Goal: Task Accomplishment & Management: Use online tool/utility

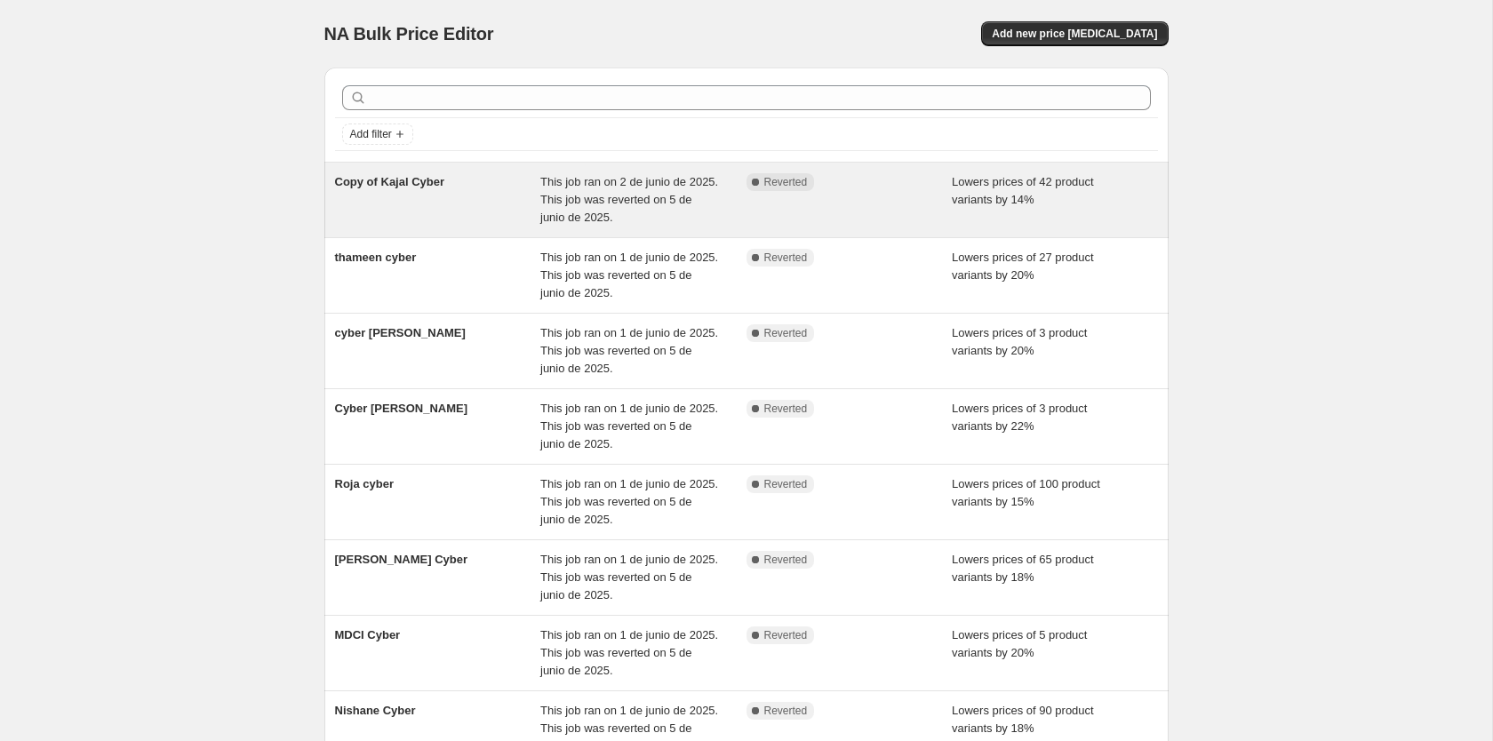
click at [412, 184] on span "Copy of Kajal Cyber" at bounding box center [390, 181] width 110 height 13
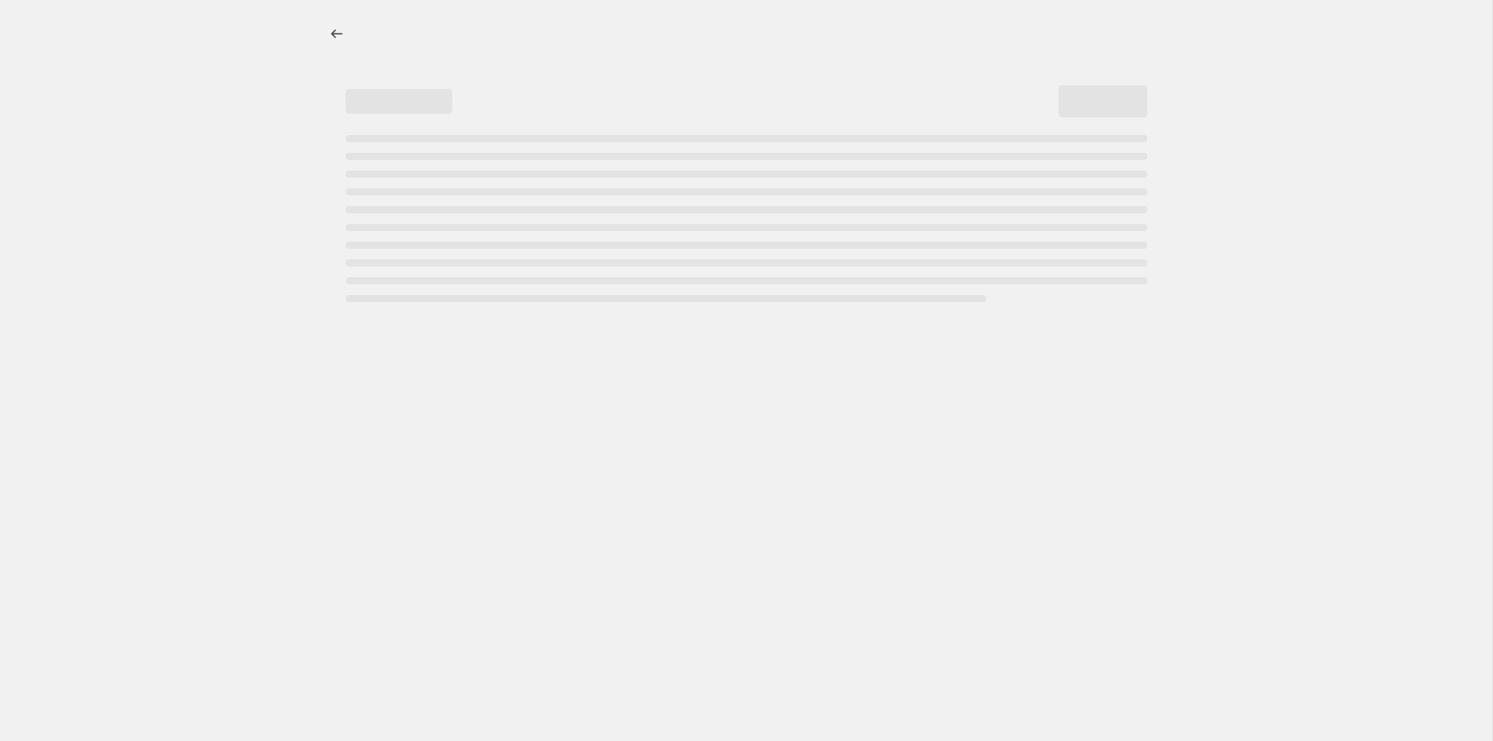
select select "percentage"
select select "collection"
select select "tag"
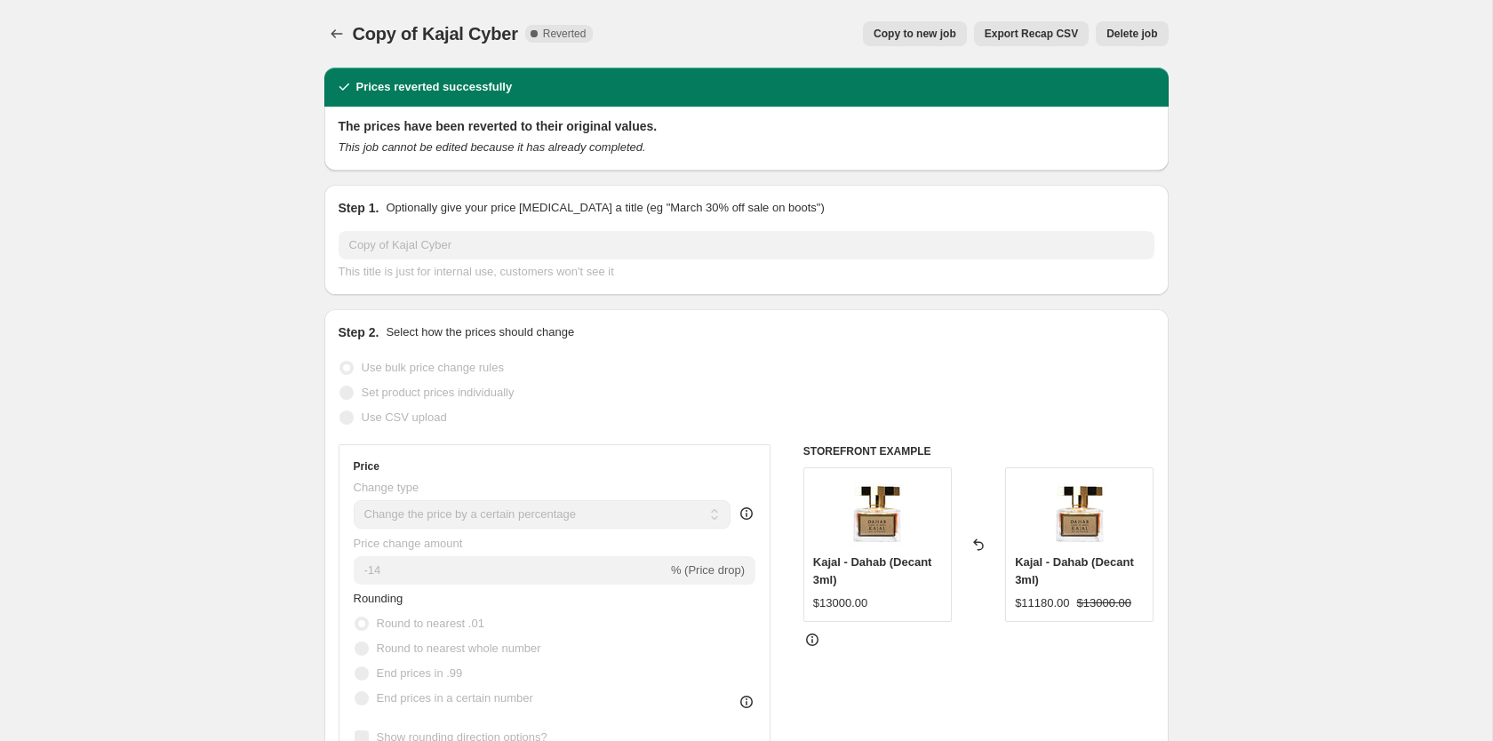
drag, startPoint x: 946, startPoint y: 100, endPoint x: 941, endPoint y: 89, distance: 11.6
click at [941, 89] on div "Prices reverted successfully" at bounding box center [746, 87] width 845 height 39
click at [922, 39] on span "Copy to new job" at bounding box center [915, 34] width 83 height 14
select select "percentage"
select select "collection"
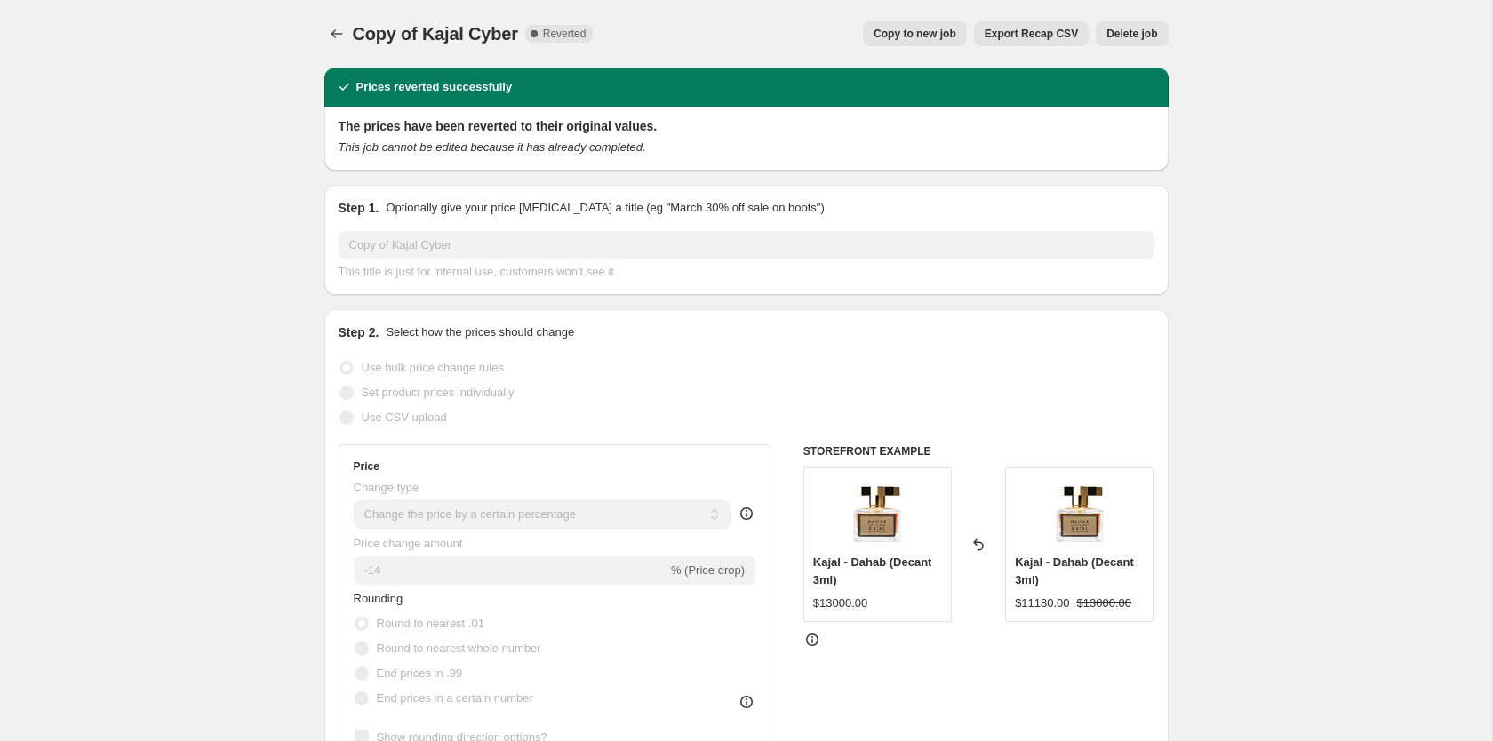
select select "tag"
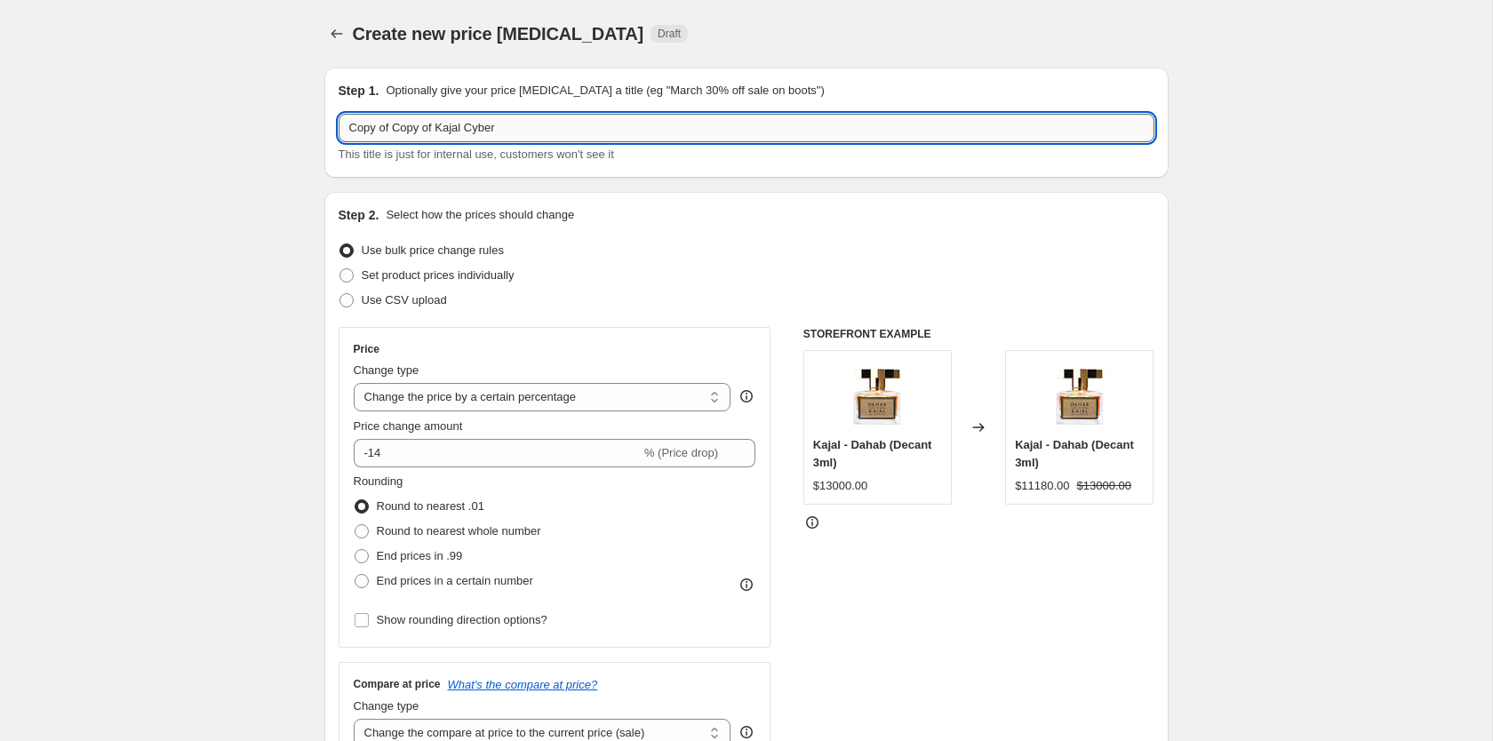
click at [421, 124] on input "Copy of Copy of Kajal Cyber" at bounding box center [747, 128] width 816 height 28
drag, startPoint x: 432, startPoint y: 130, endPoint x: 73, endPoint y: 155, distance: 360.0
click at [339, 142] on input "Copy of Copy of Kajal Cyber" at bounding box center [747, 128] width 816 height 28
type input "Kajal Cyber"
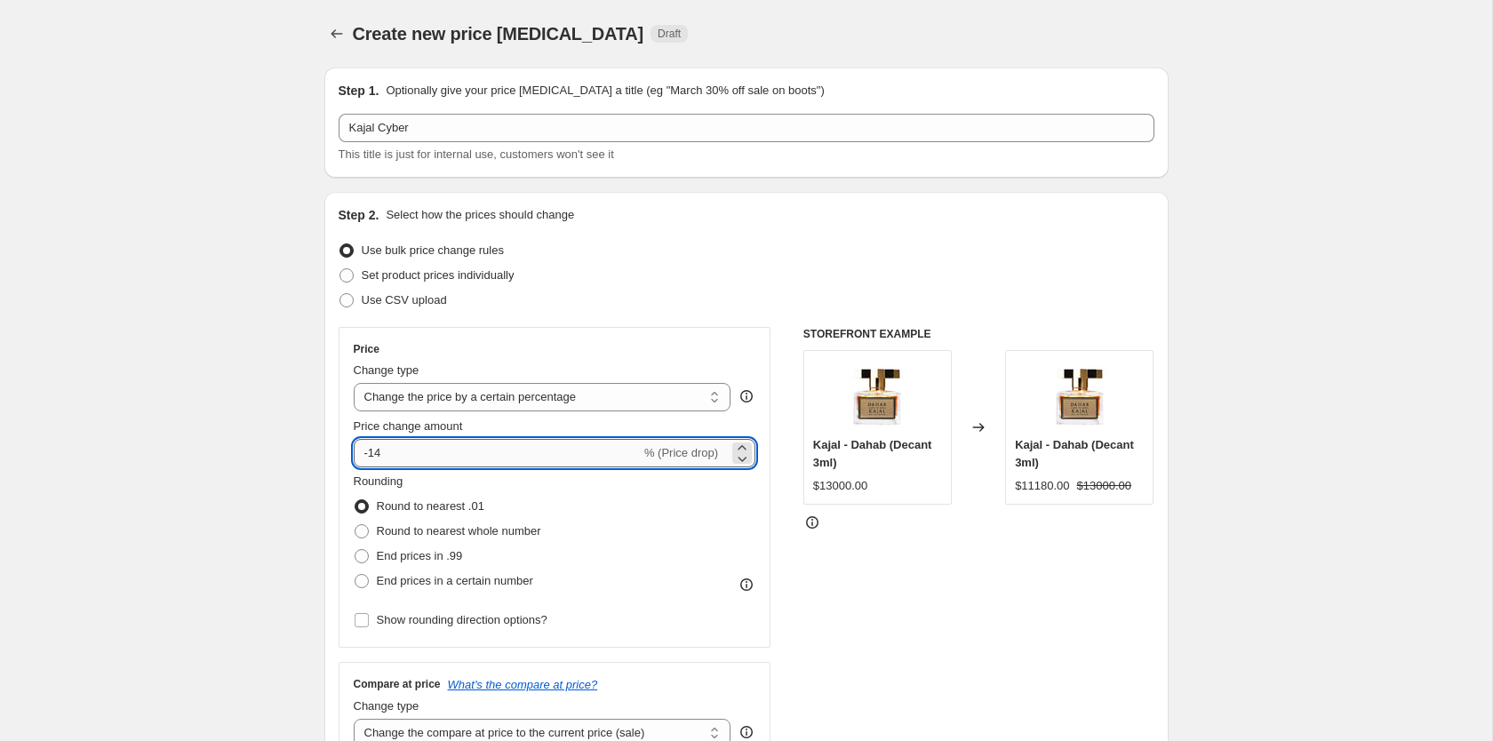
click at [399, 444] on input "-14" at bounding box center [497, 453] width 287 height 28
type input "-15"
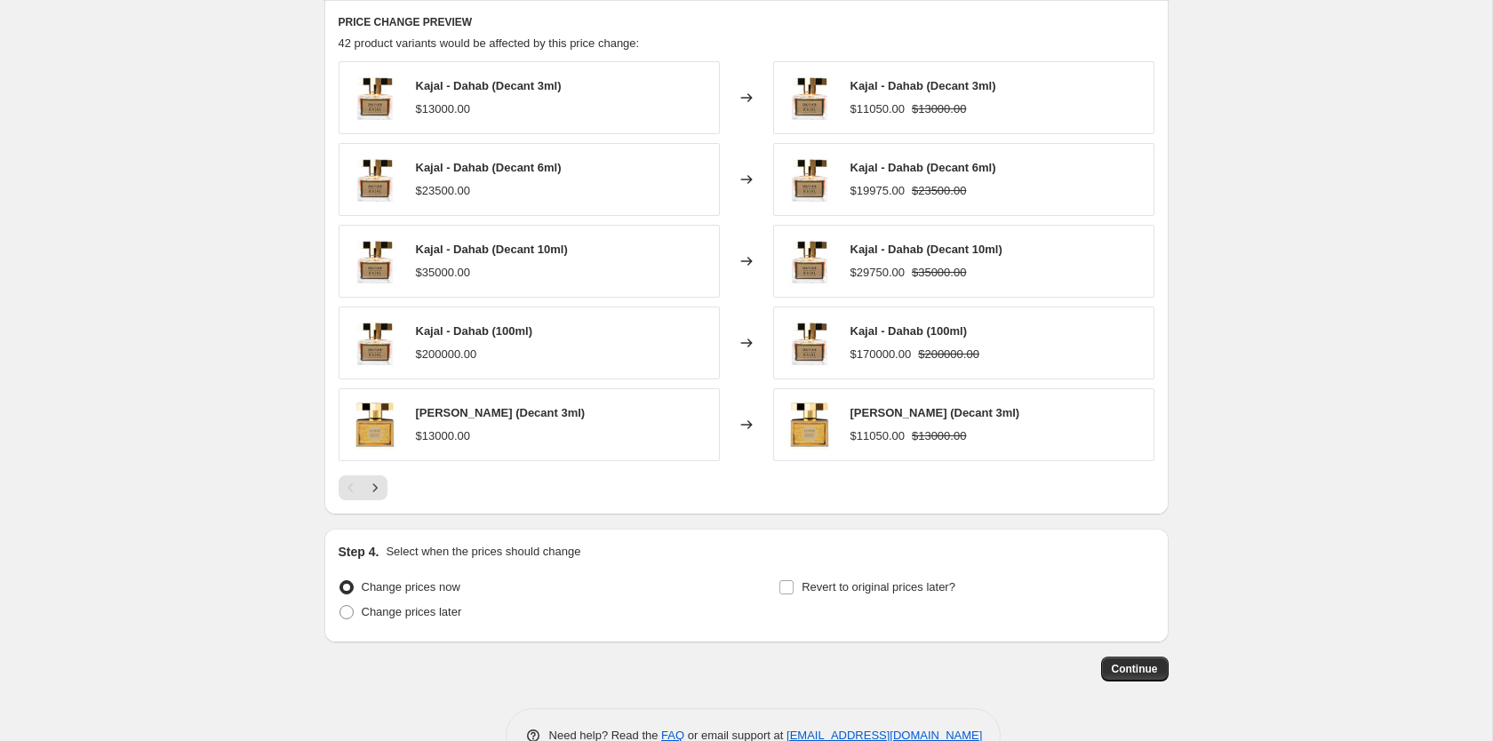
scroll to position [1227, 0]
click at [341, 613] on span at bounding box center [347, 612] width 14 height 14
click at [340, 605] on input "Change prices later" at bounding box center [340, 605] width 1 height 1
radio input "true"
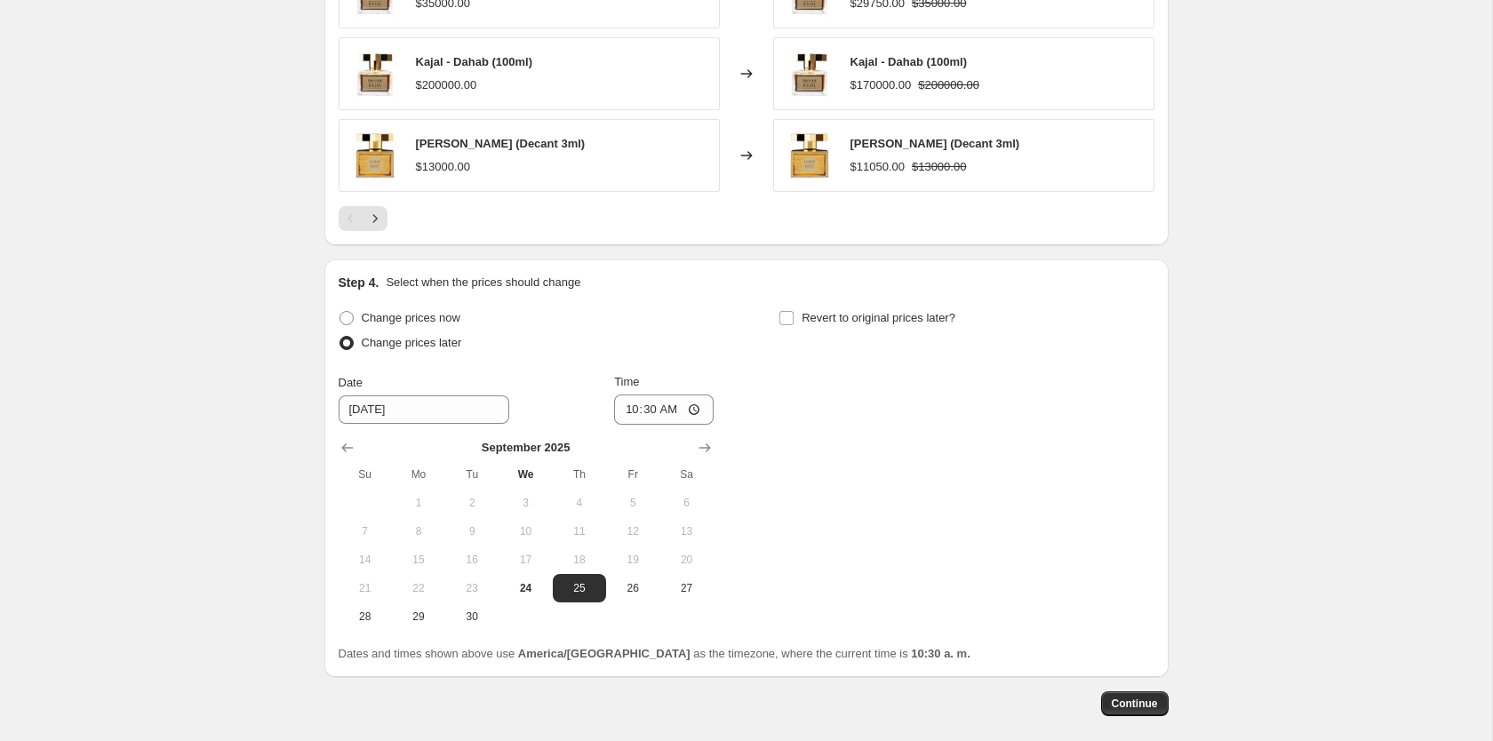
scroll to position [1499, 0]
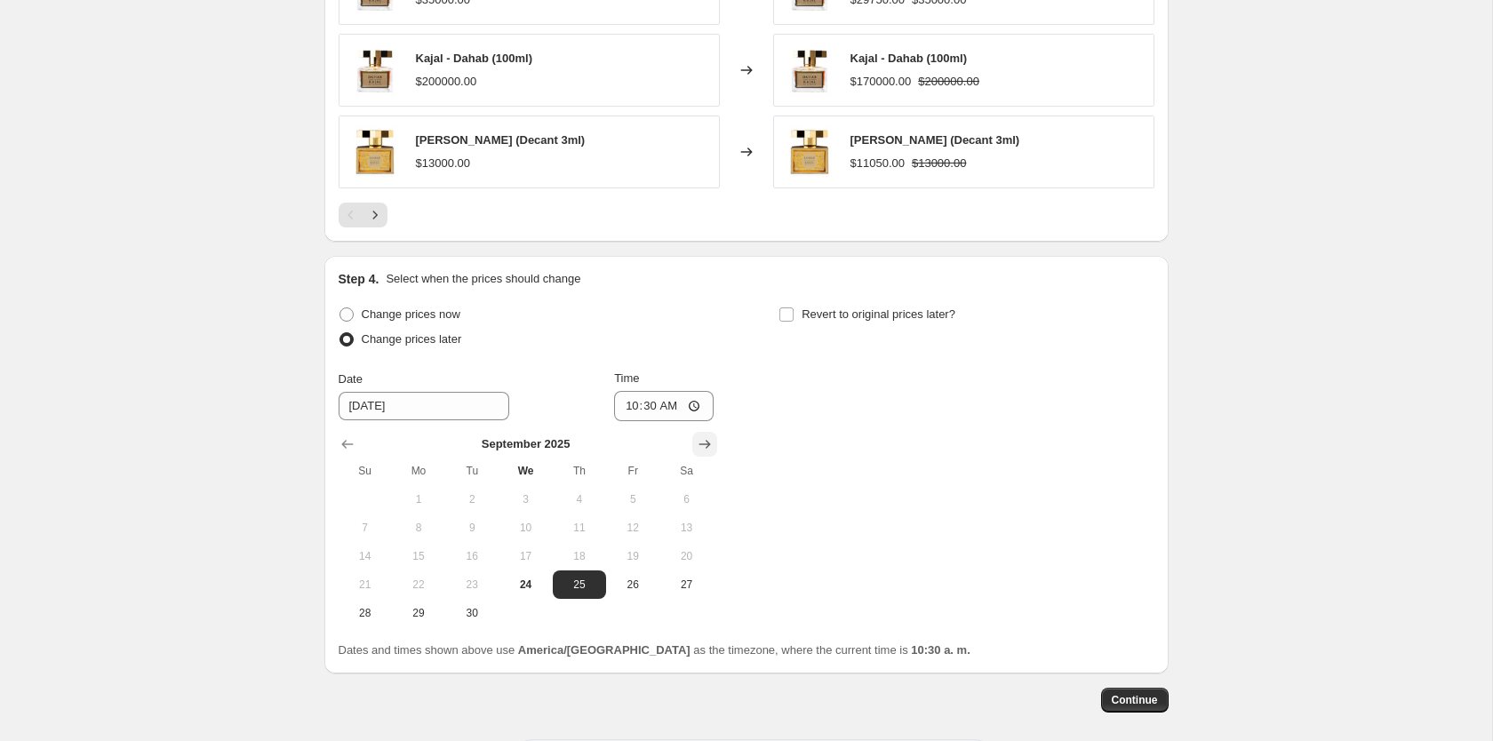
click at [709, 444] on icon "Show next month, October 2025" at bounding box center [705, 444] width 12 height 9
click at [372, 533] on span "5" at bounding box center [365, 528] width 39 height 14
type input "[DATE]"
click at [641, 390] on div "Time 10:30" at bounding box center [664, 396] width 100 height 52
click at [642, 402] on input "10:30" at bounding box center [664, 406] width 100 height 30
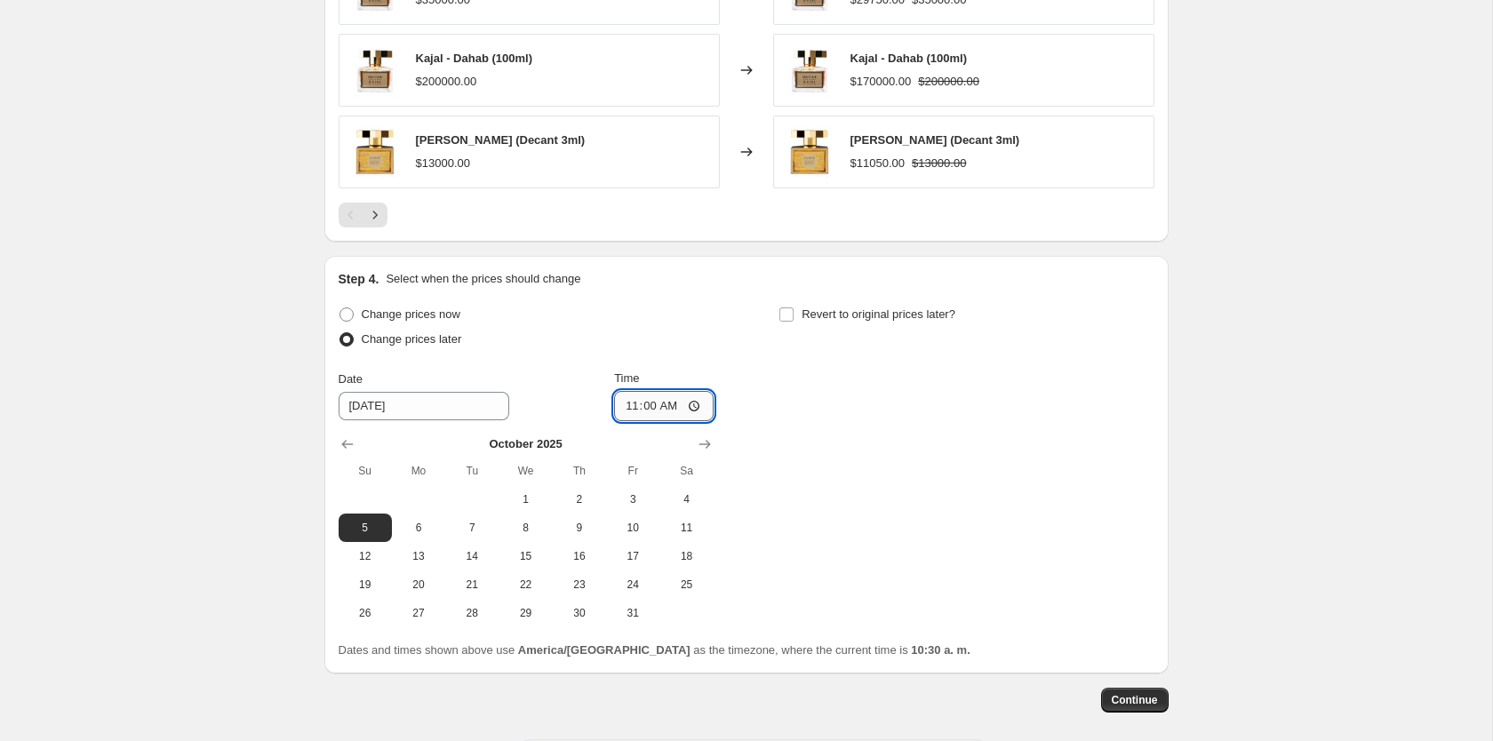
type input "23:00"
click at [928, 476] on div "Change prices now Change prices later Date 10/5/2025 Time 23:00 October 2025 Su…" at bounding box center [747, 464] width 816 height 325
click at [790, 313] on input "Revert to original prices later?" at bounding box center [787, 315] width 14 height 14
checkbox input "true"
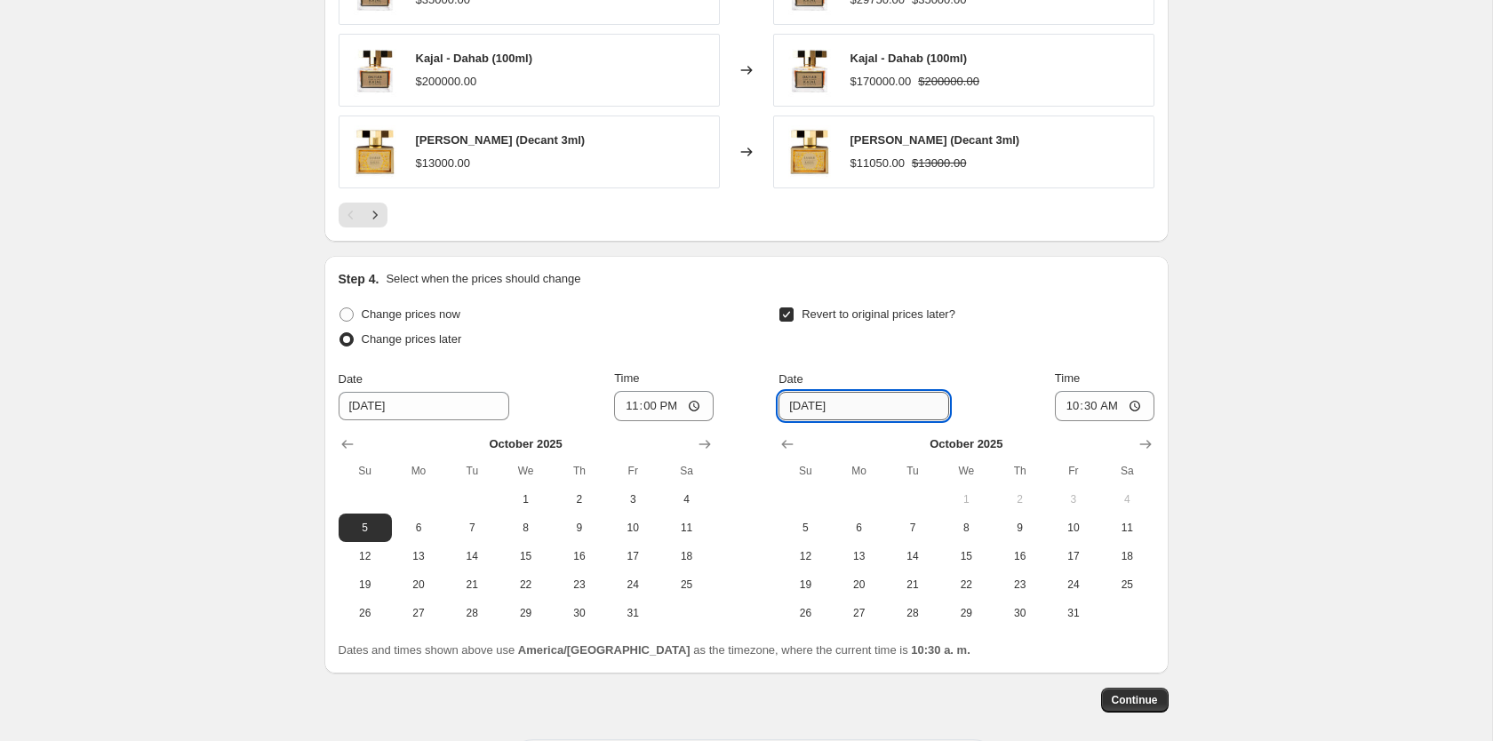
click at [792, 411] on input "[DATE]" at bounding box center [864, 406] width 171 height 28
click at [984, 531] on span "8" at bounding box center [966, 528] width 39 height 14
type input "[DATE]"
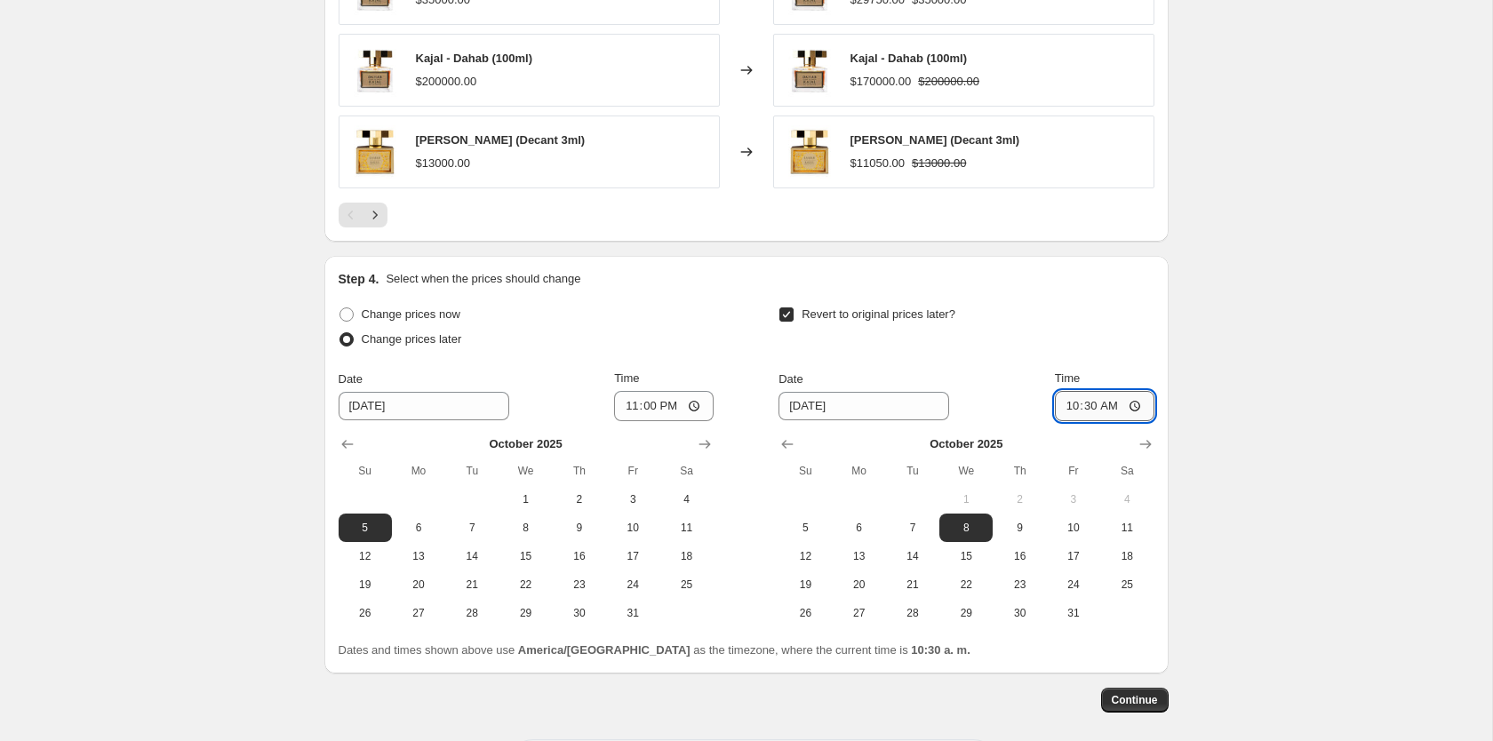
click at [1095, 403] on input "10:30" at bounding box center [1105, 406] width 100 height 30
click at [1073, 417] on input "10:00" at bounding box center [1105, 406] width 100 height 30
type input "01:00"
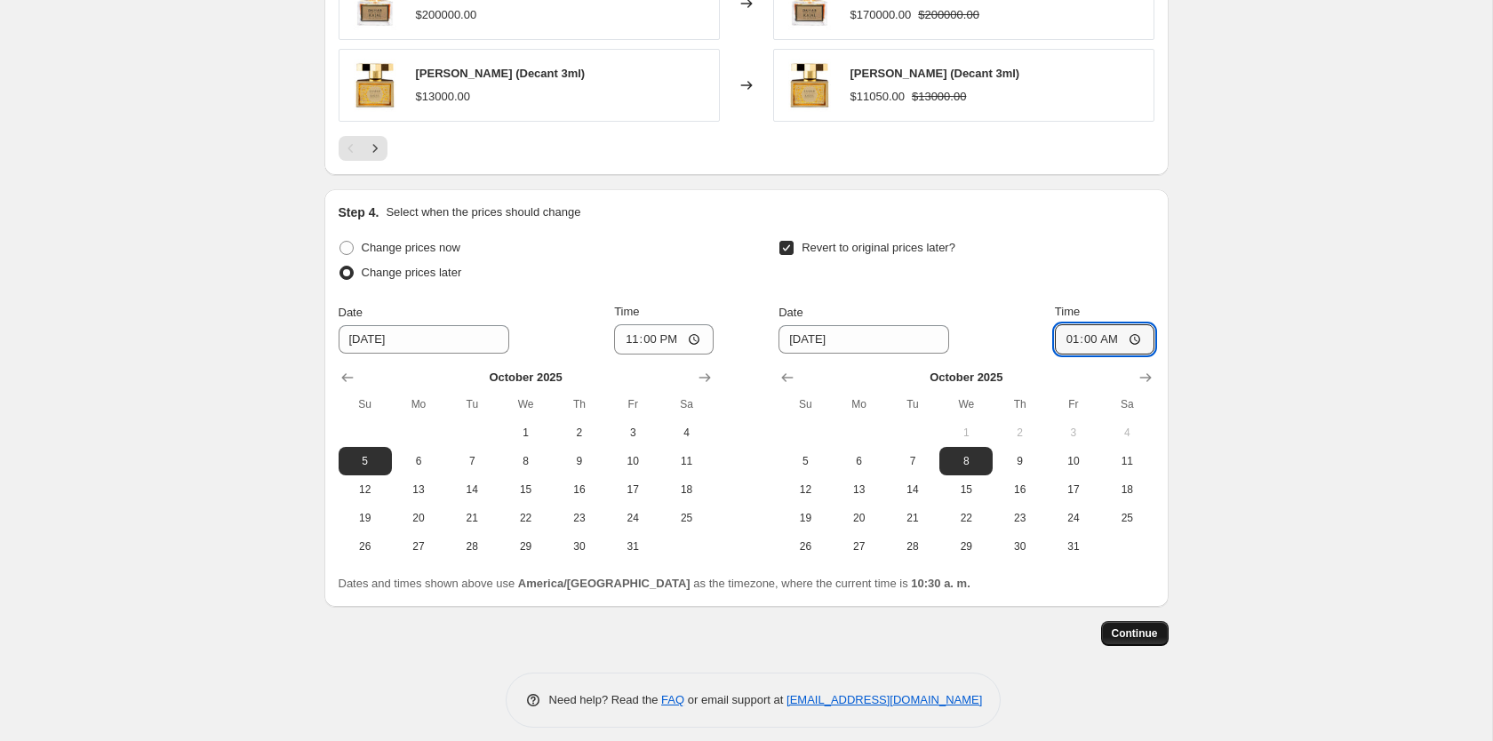
scroll to position [1578, 0]
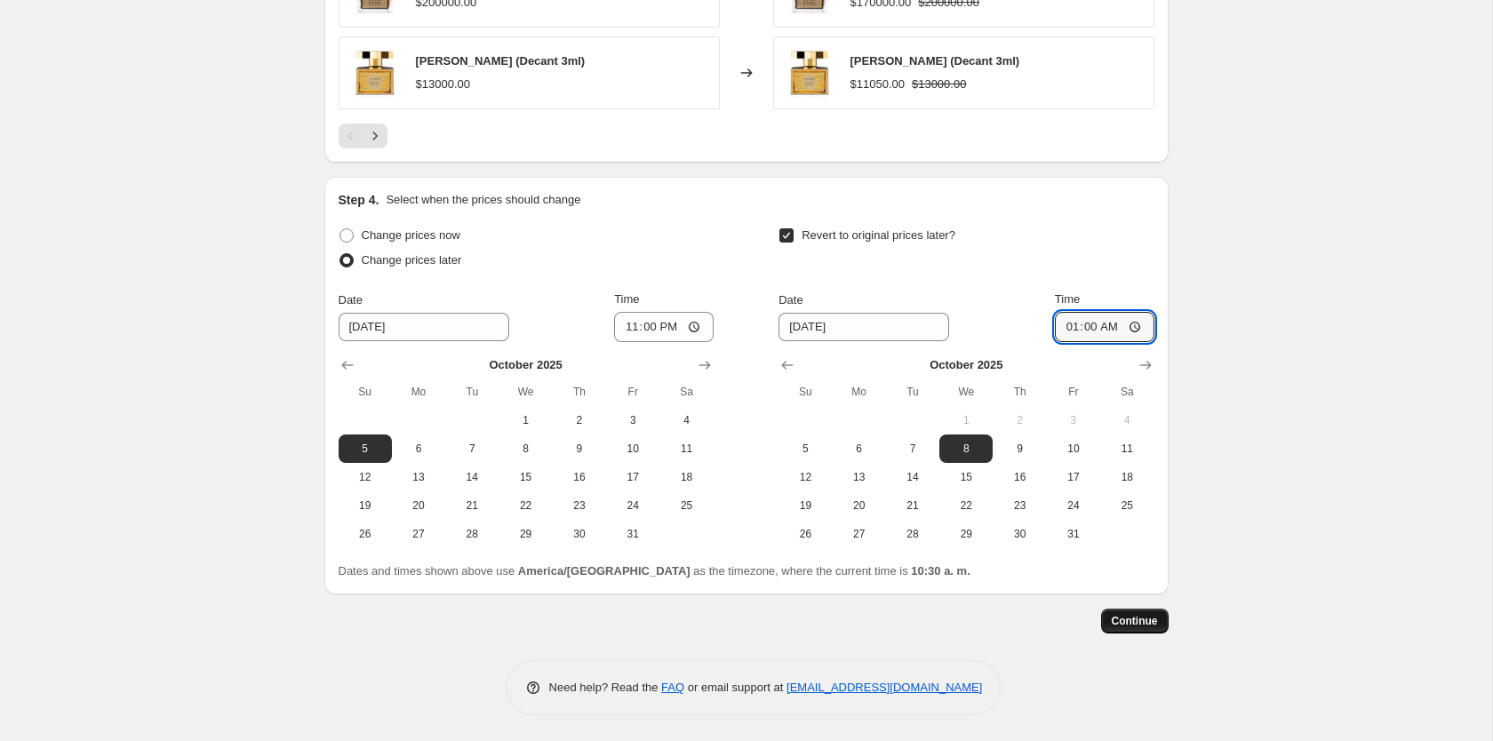
click at [1125, 618] on span "Continue" at bounding box center [1135, 621] width 46 height 14
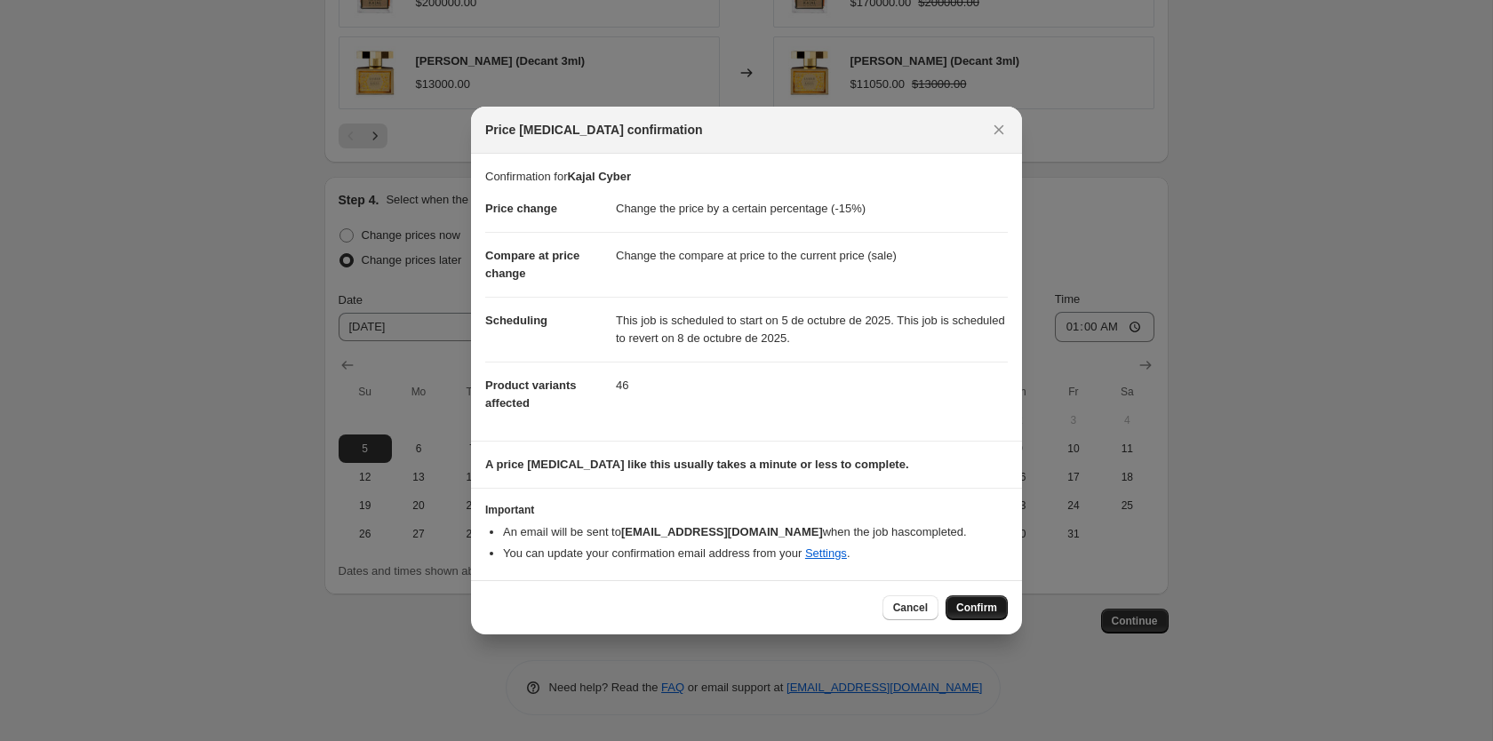
click at [967, 604] on span "Confirm" at bounding box center [977, 608] width 41 height 14
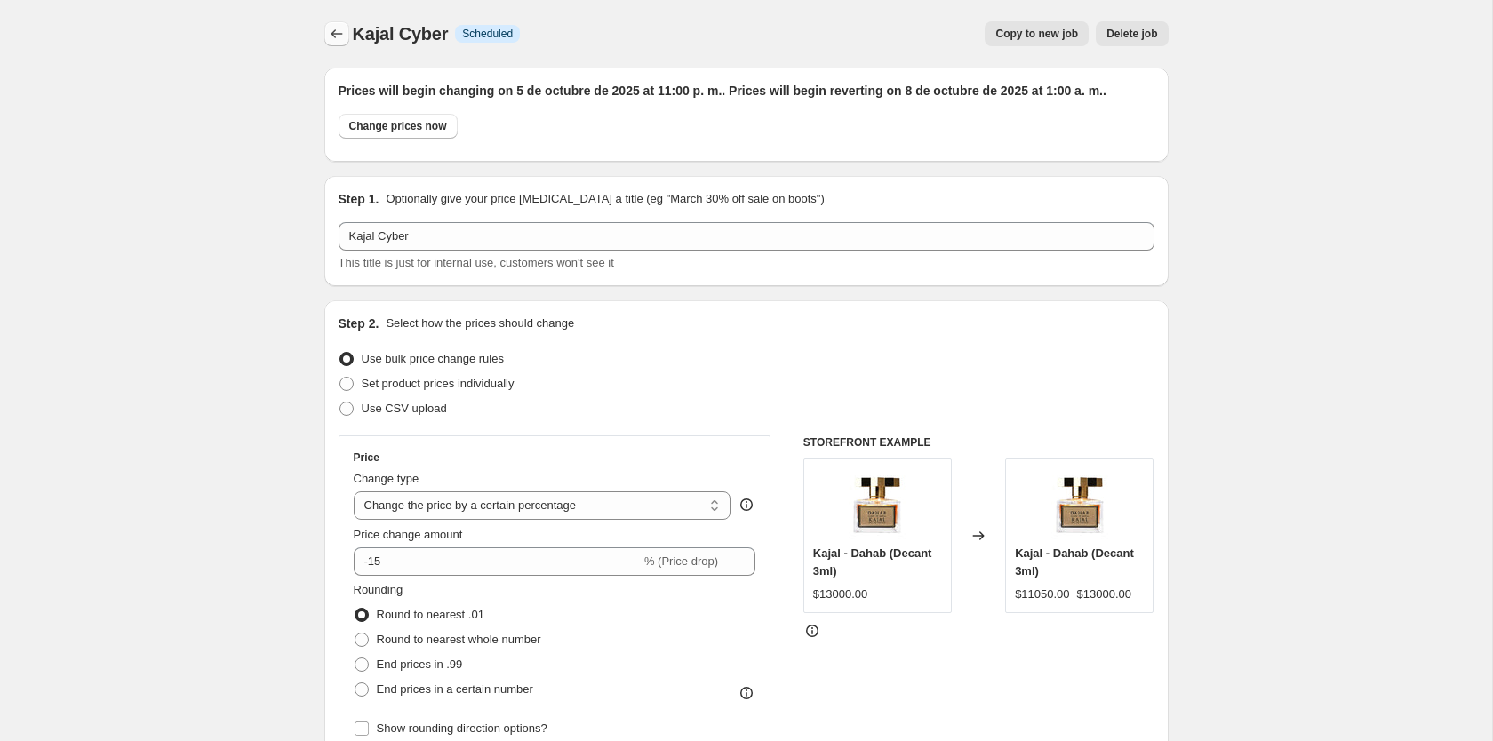
click at [332, 43] on button "Price change jobs" at bounding box center [336, 33] width 25 height 25
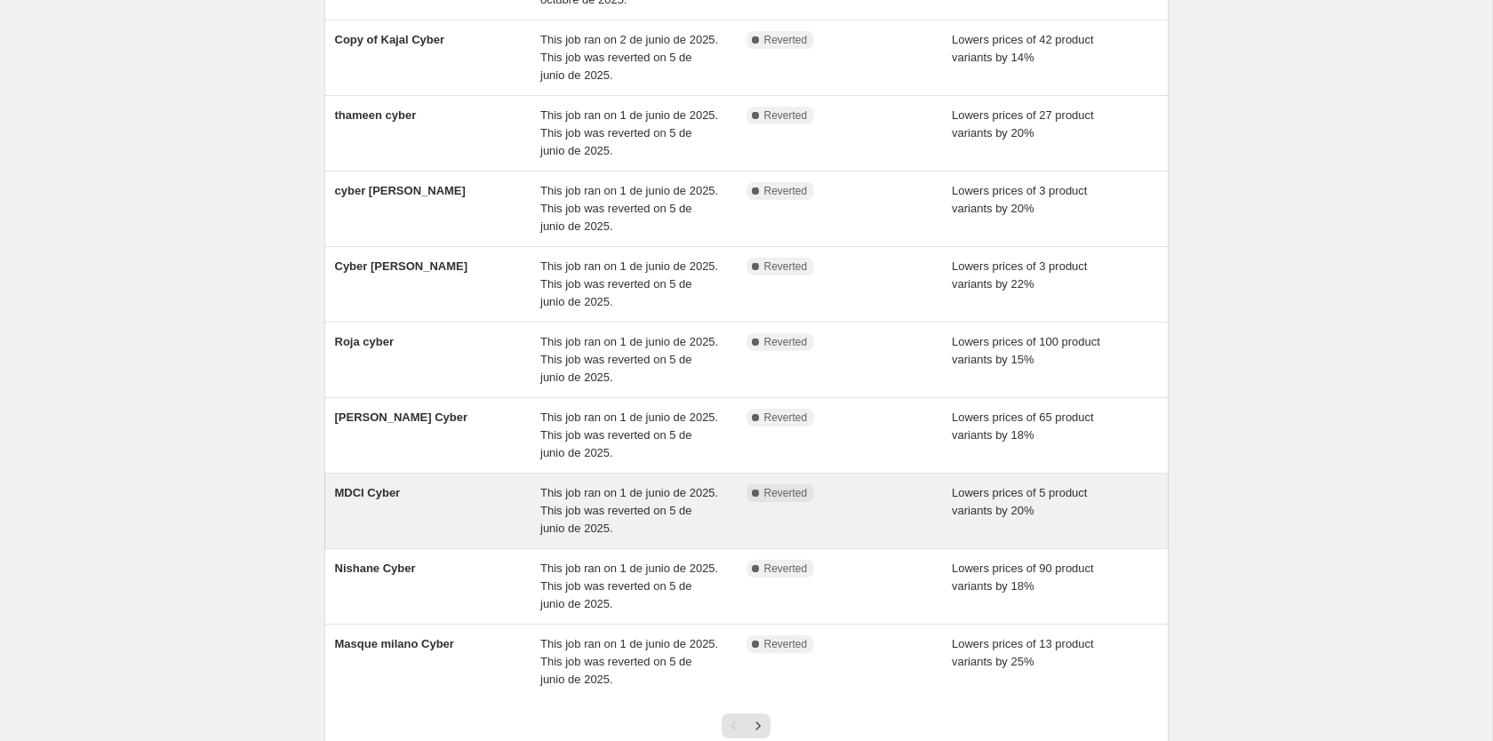
scroll to position [370, 0]
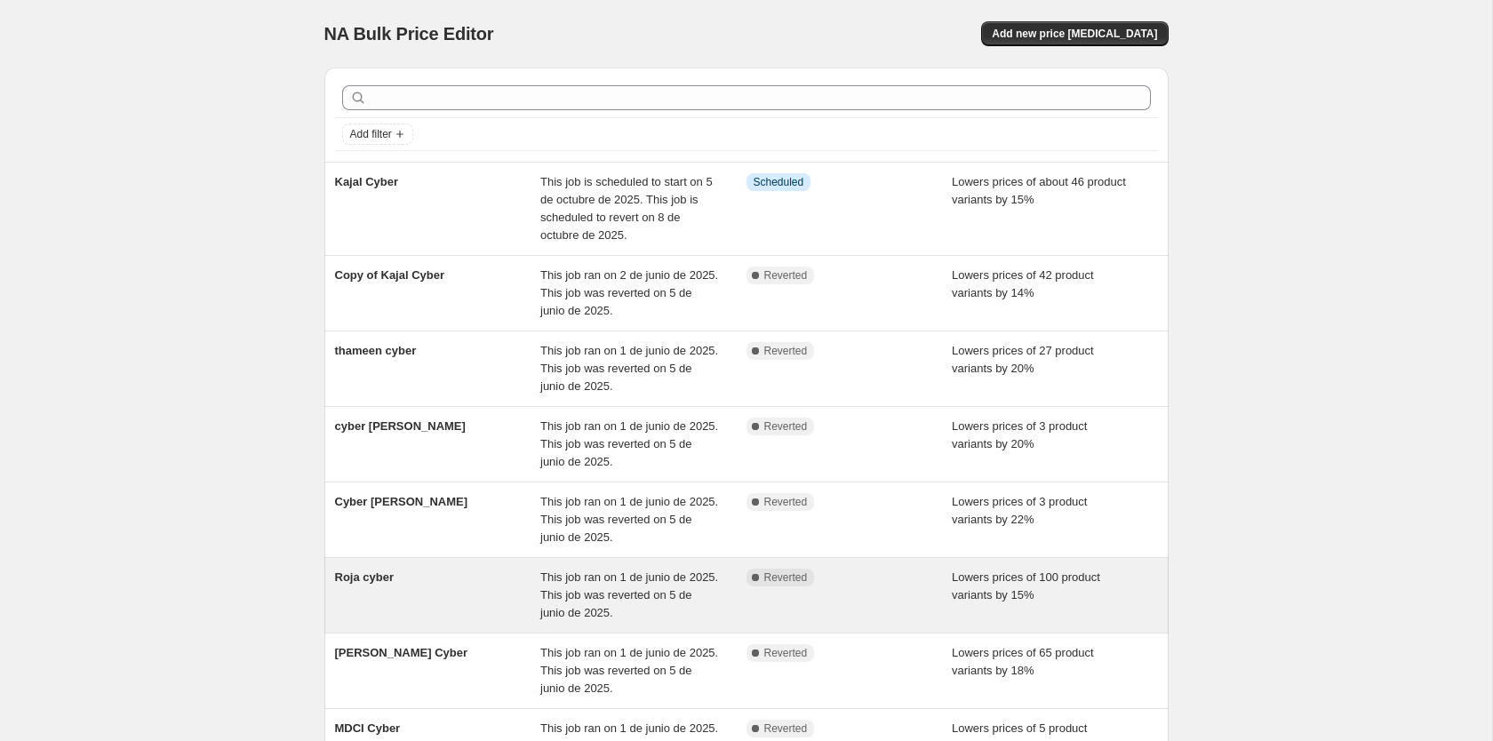
click at [488, 588] on div "Roja cyber" at bounding box center [438, 595] width 206 height 53
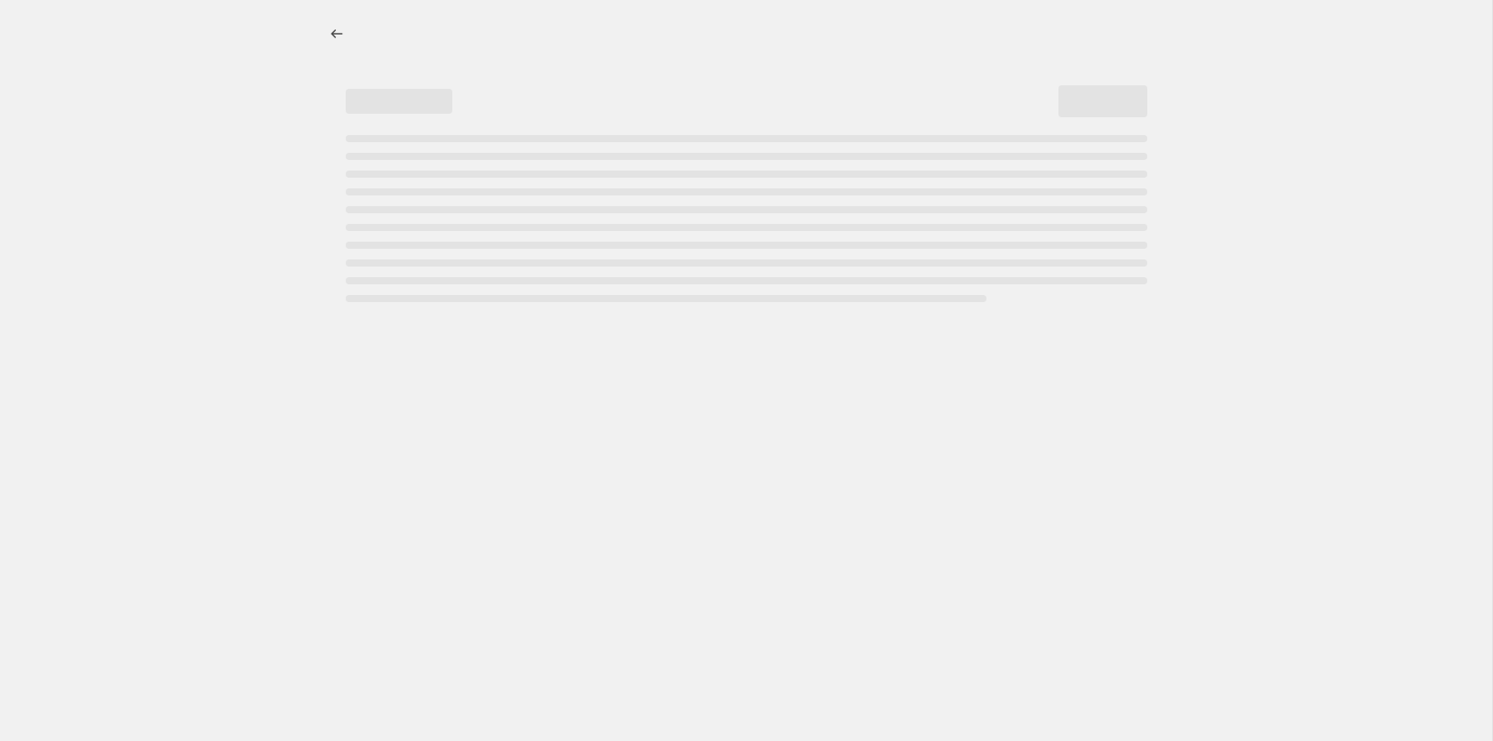
select select "percentage"
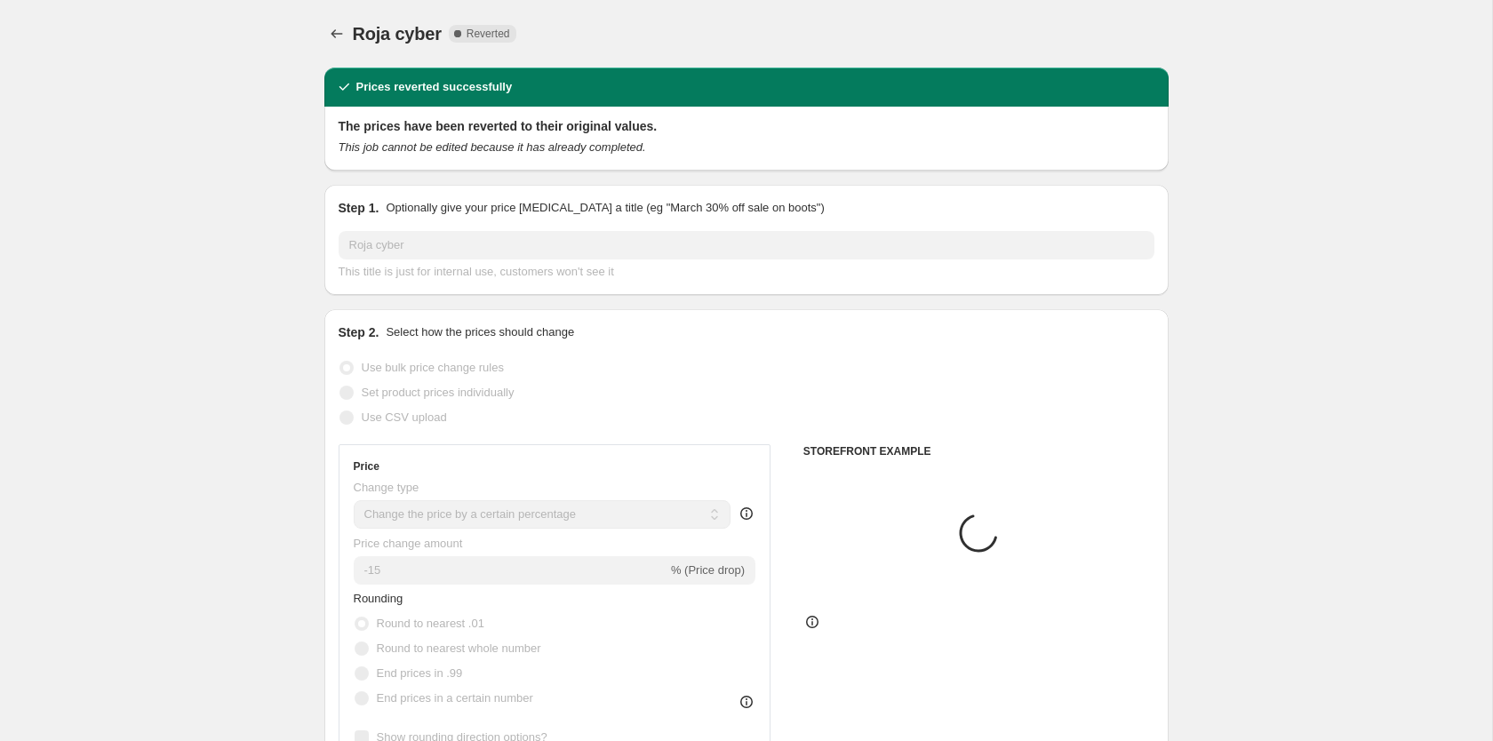
select select "collection"
select select "tag"
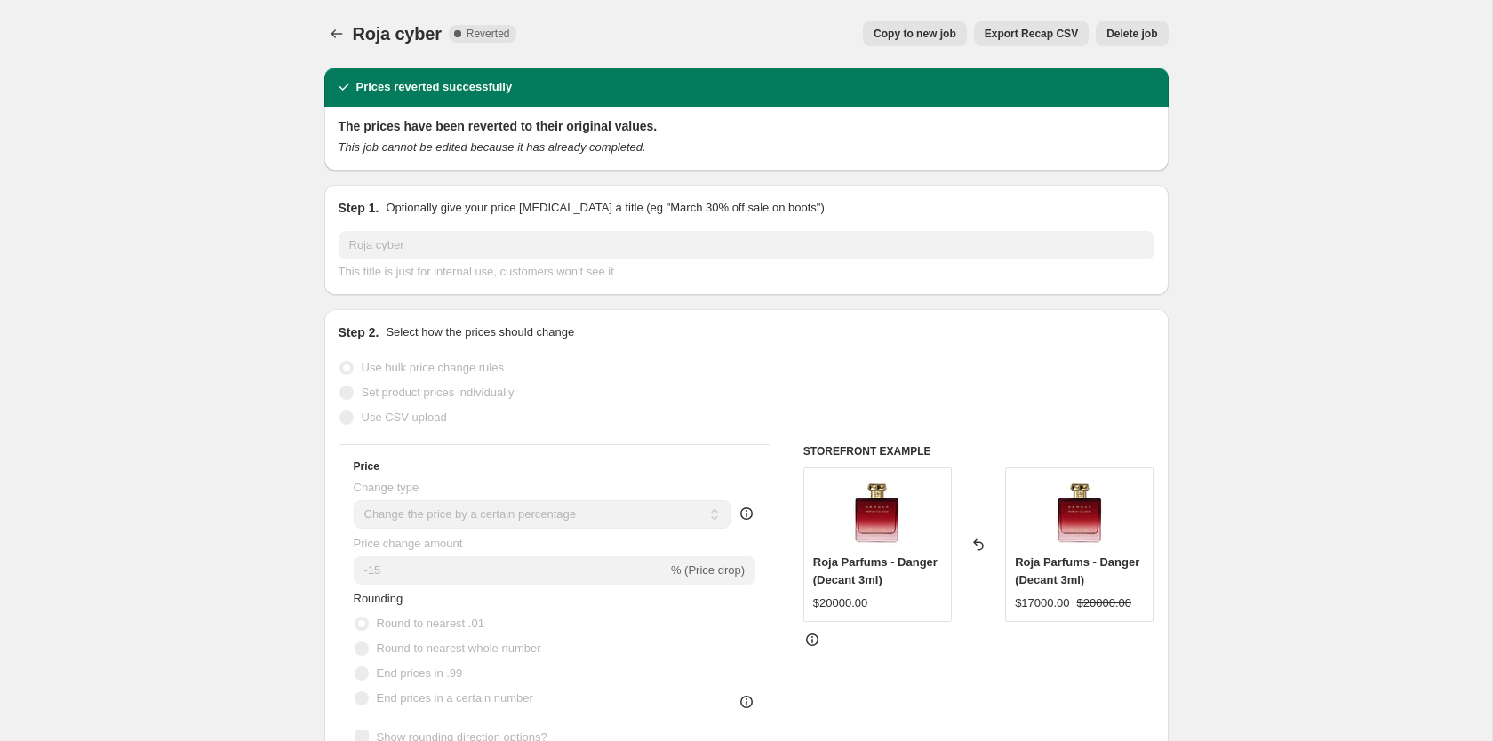
click at [941, 36] on span "Copy to new job" at bounding box center [915, 34] width 83 height 14
select select "percentage"
select select "collection"
select select "tag"
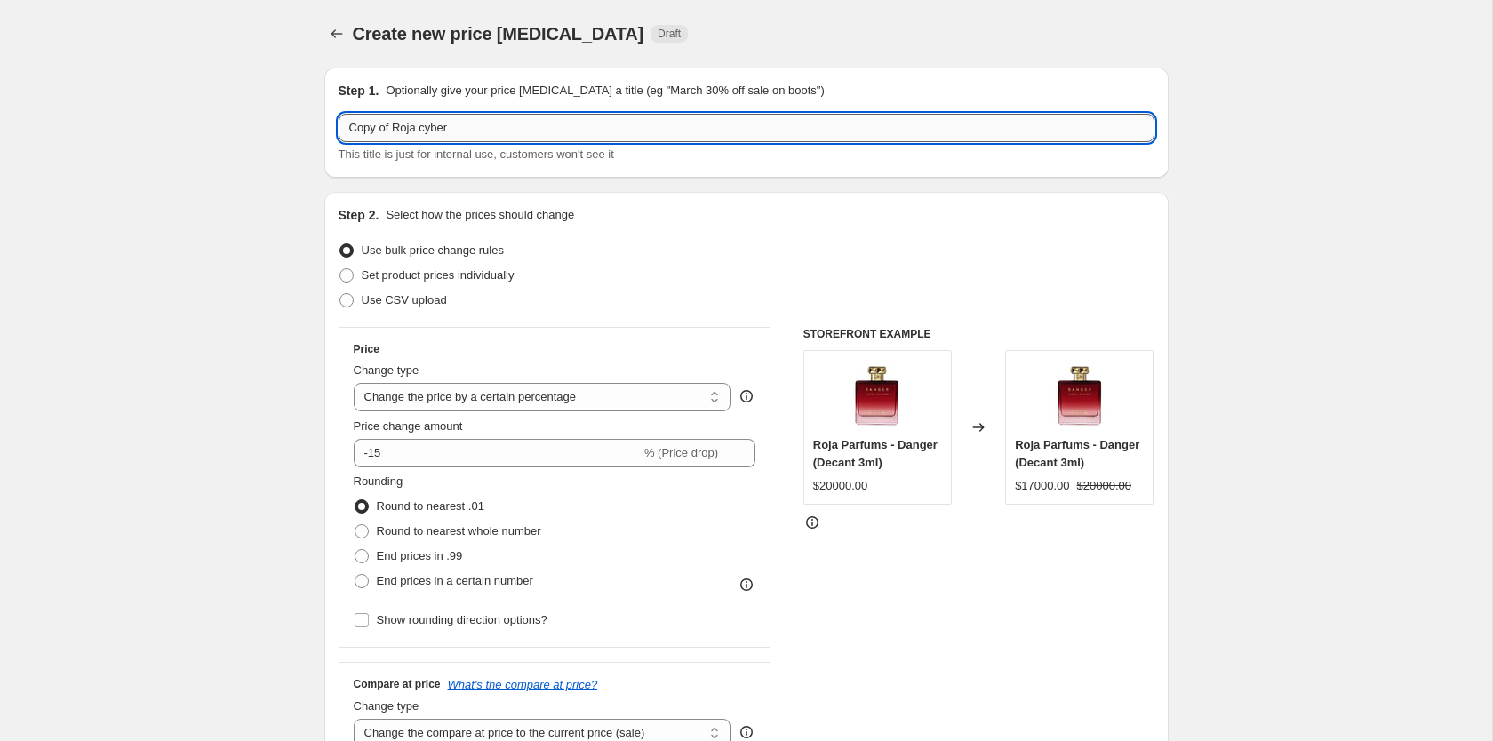
drag, startPoint x: 390, startPoint y: 136, endPoint x: 258, endPoint y: 141, distance: 132.6
click at [339, 141] on input "Copy of Roja cyber" at bounding box center [747, 128] width 816 height 28
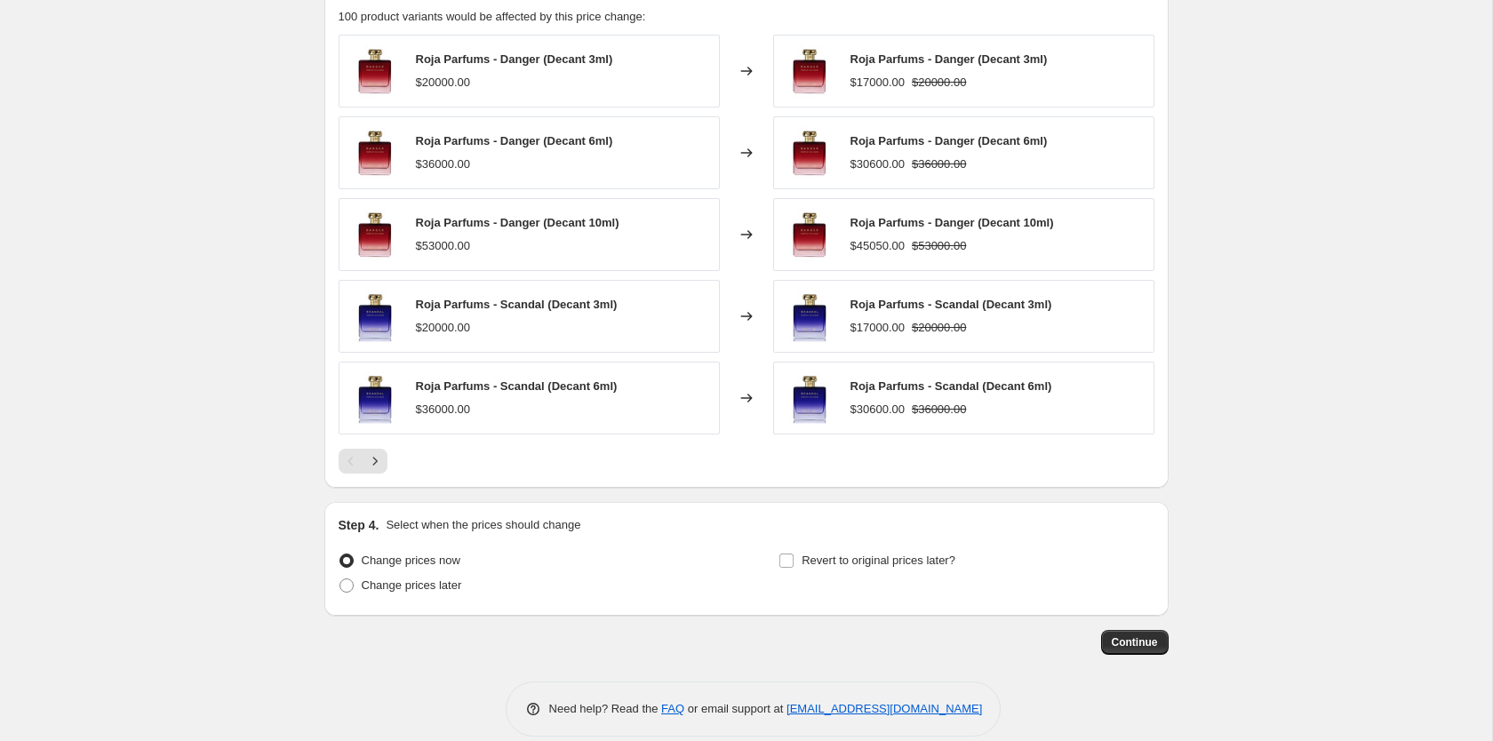
scroll to position [1276, 0]
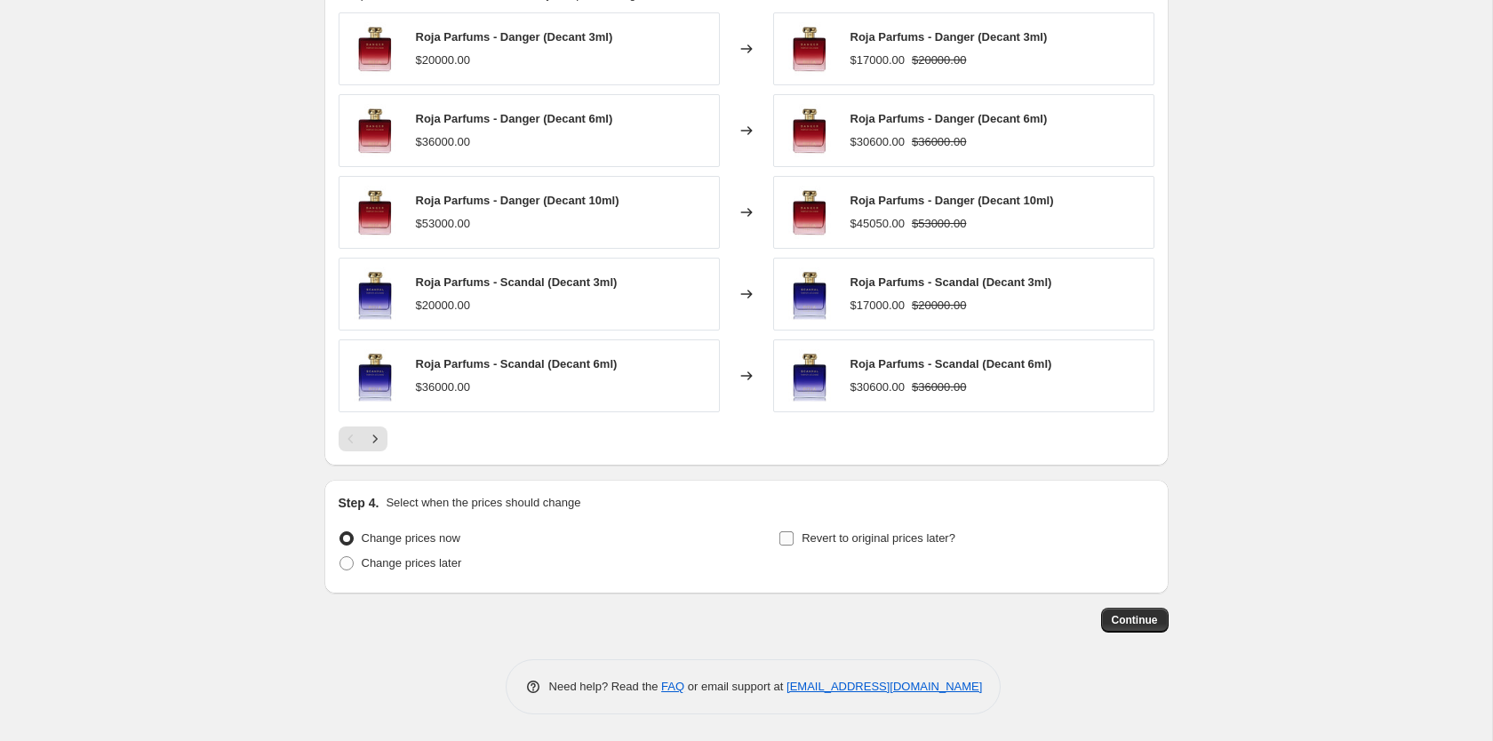
type input "Roja cyber"
click at [793, 539] on input "Revert to original prices later?" at bounding box center [787, 539] width 14 height 14
checkbox input "true"
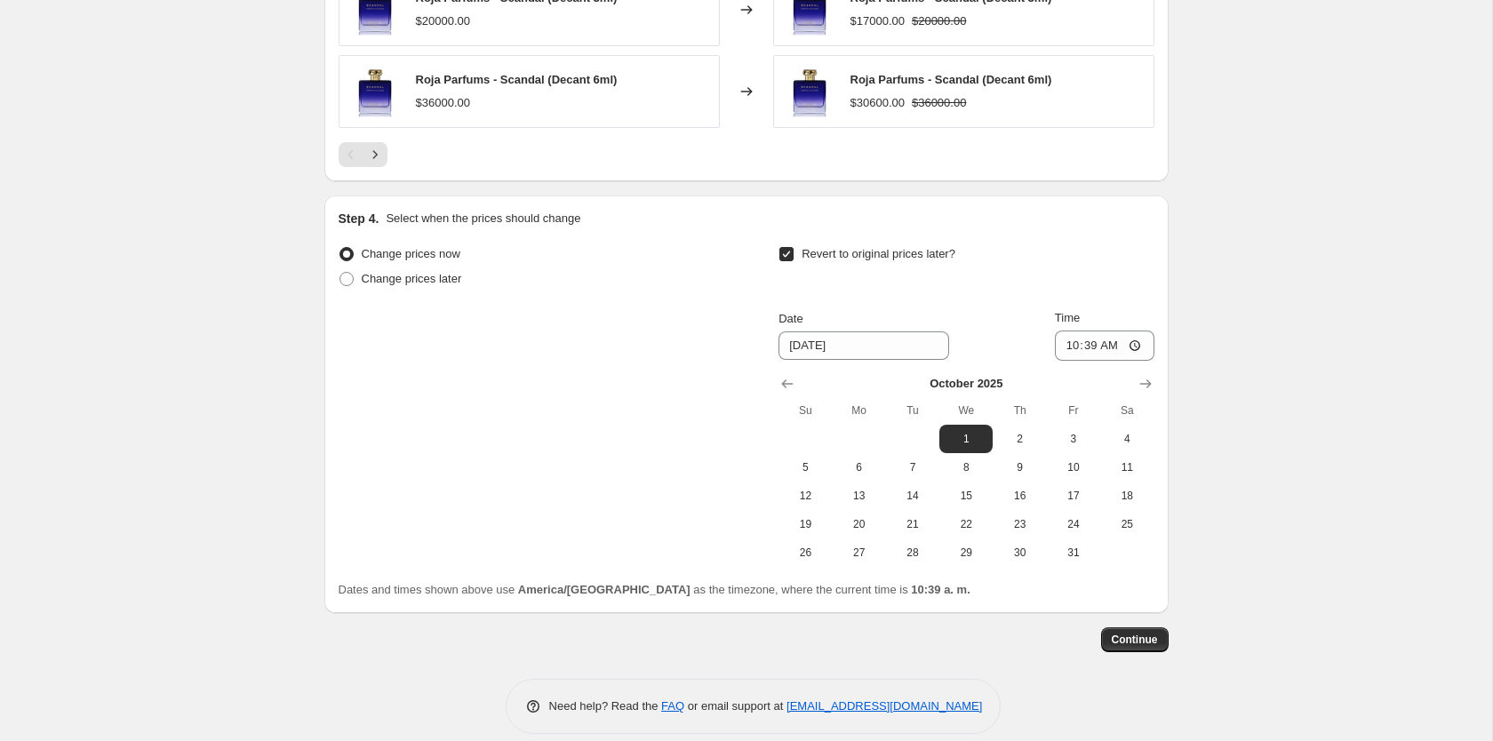
scroll to position [1578, 0]
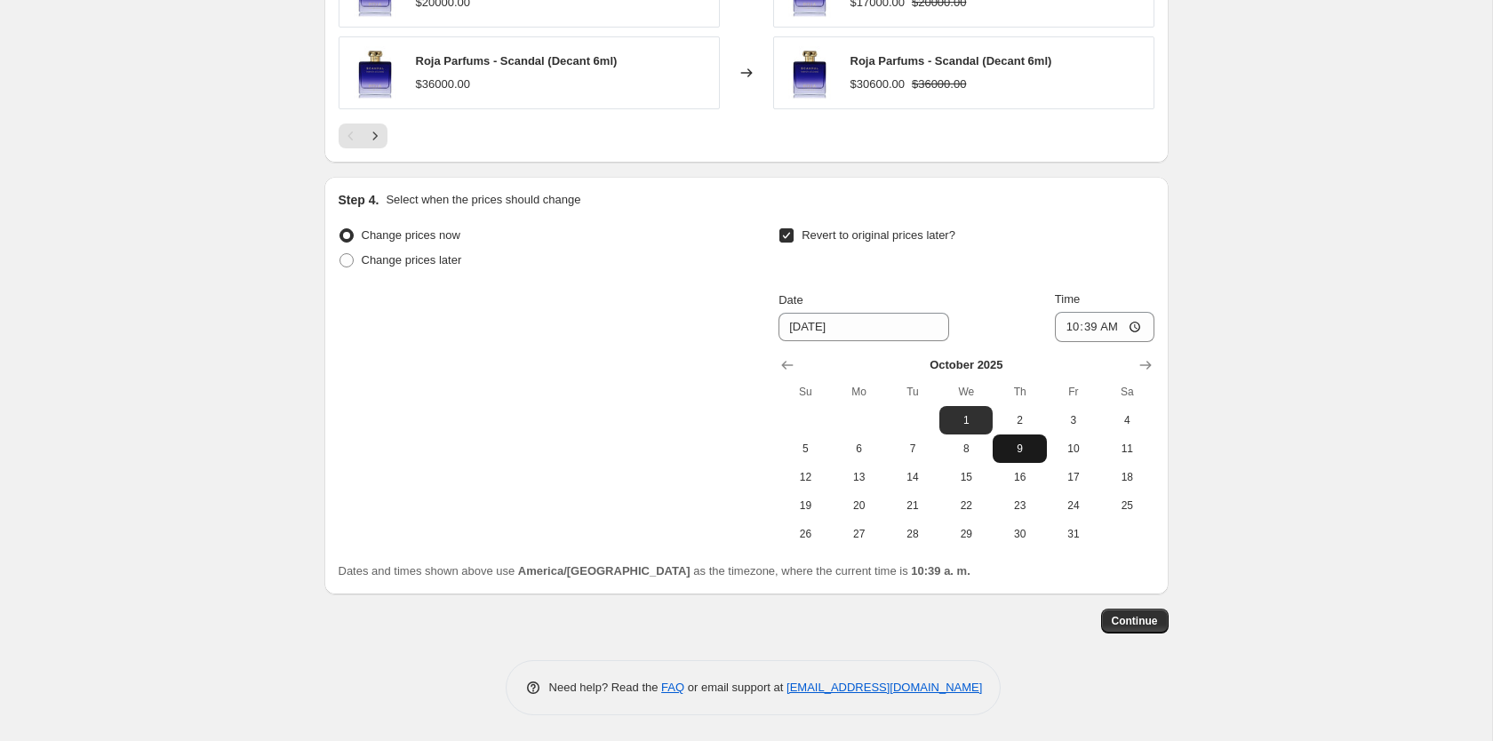
click at [1016, 449] on span "9" at bounding box center [1019, 449] width 39 height 14
type input "[DATE]"
click at [1080, 328] on input "10:39" at bounding box center [1105, 327] width 100 height 30
type input "01:00"
click at [688, 513] on div "Change prices now Change prices later Revert to original prices later? Date [DA…" at bounding box center [747, 385] width 816 height 325
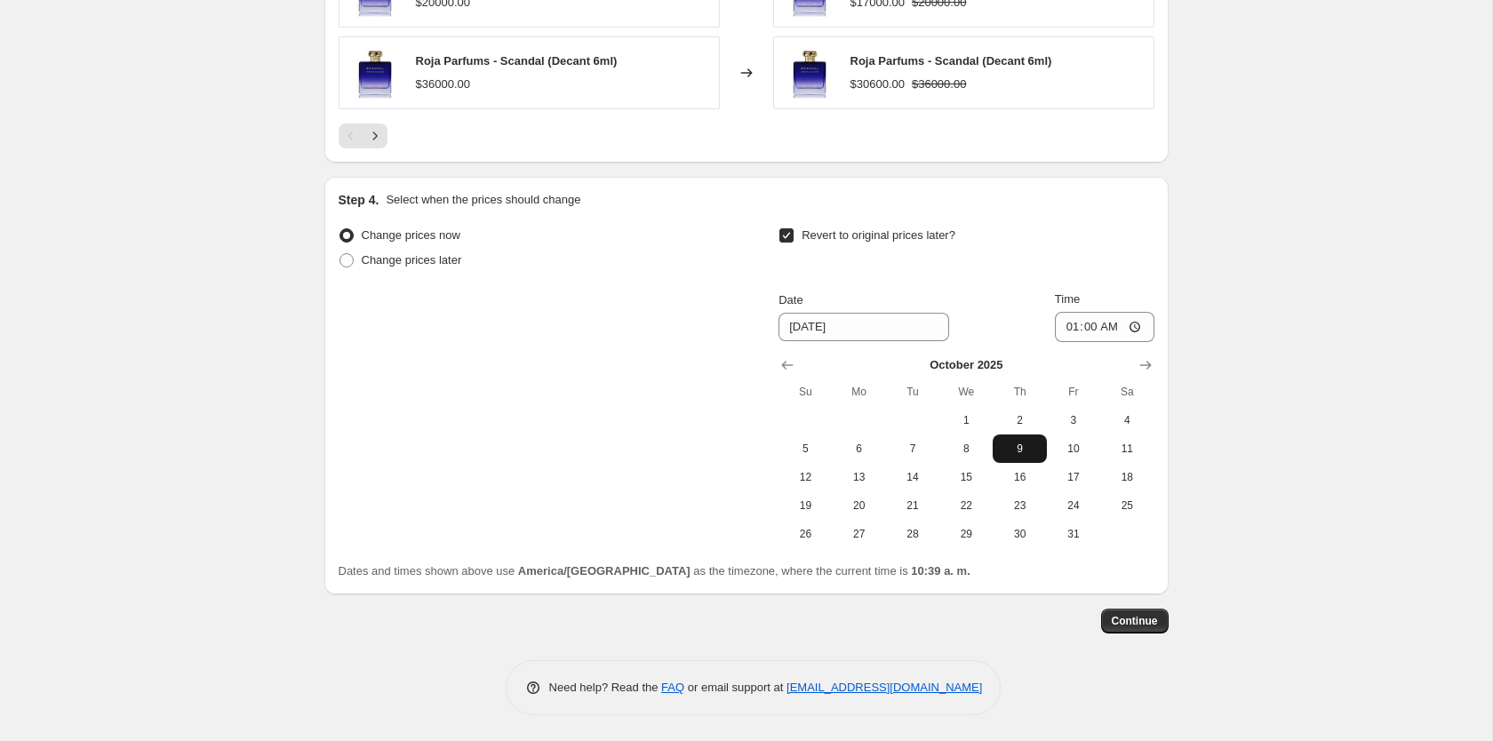
click at [1023, 442] on span "9" at bounding box center [1019, 449] width 39 height 14
click at [433, 265] on span "Change prices later" at bounding box center [412, 259] width 100 height 13
click at [340, 254] on input "Change prices later" at bounding box center [340, 253] width 1 height 1
radio input "true"
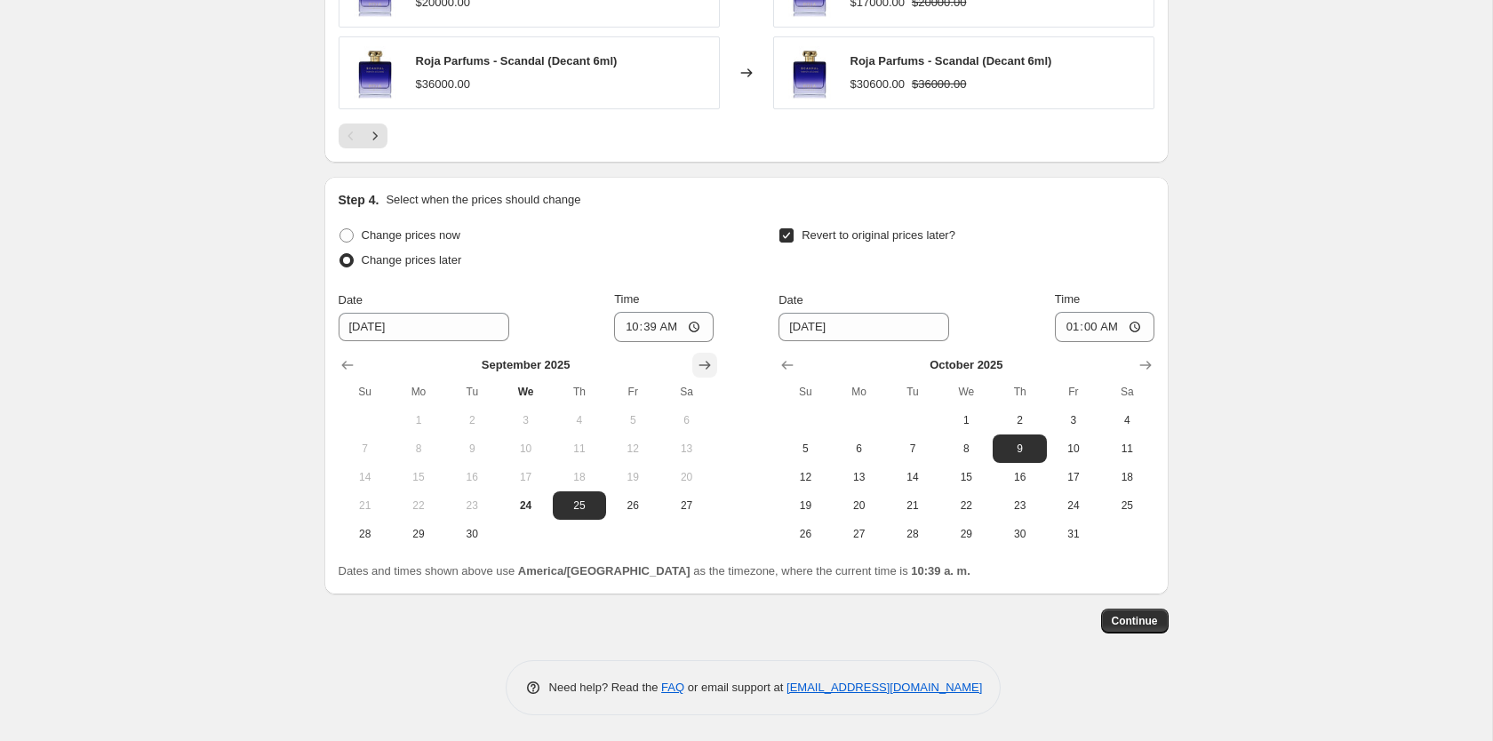
click at [716, 356] on button "Show next month, October 2025" at bounding box center [705, 365] width 25 height 25
click at [377, 452] on span "5" at bounding box center [365, 449] width 39 height 14
type input "[DATE]"
click at [639, 322] on input "10:39" at bounding box center [664, 327] width 100 height 30
type input "23:00"
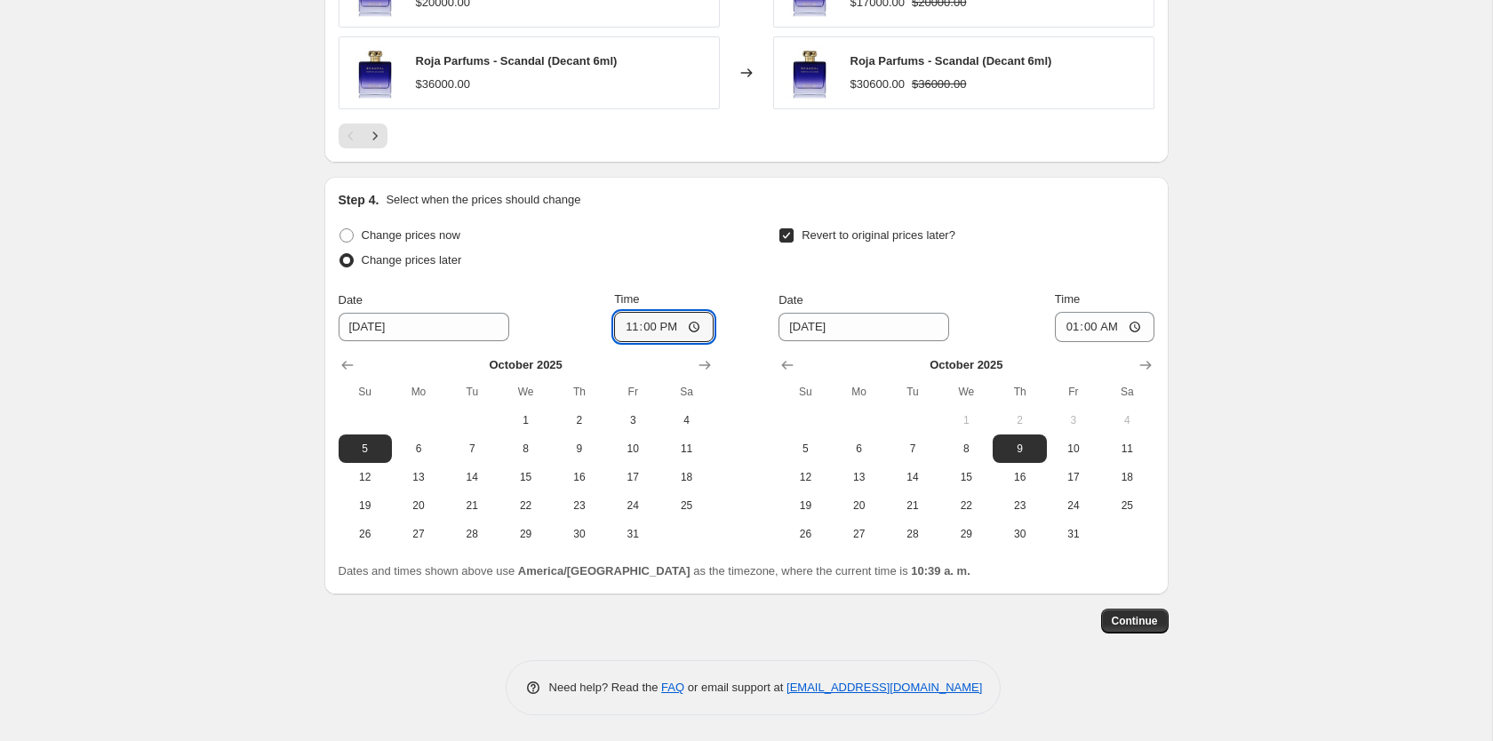
drag, startPoint x: 1326, startPoint y: 571, endPoint x: 1310, endPoint y: 571, distance: 16.0
click at [1152, 623] on span "Continue" at bounding box center [1135, 621] width 46 height 14
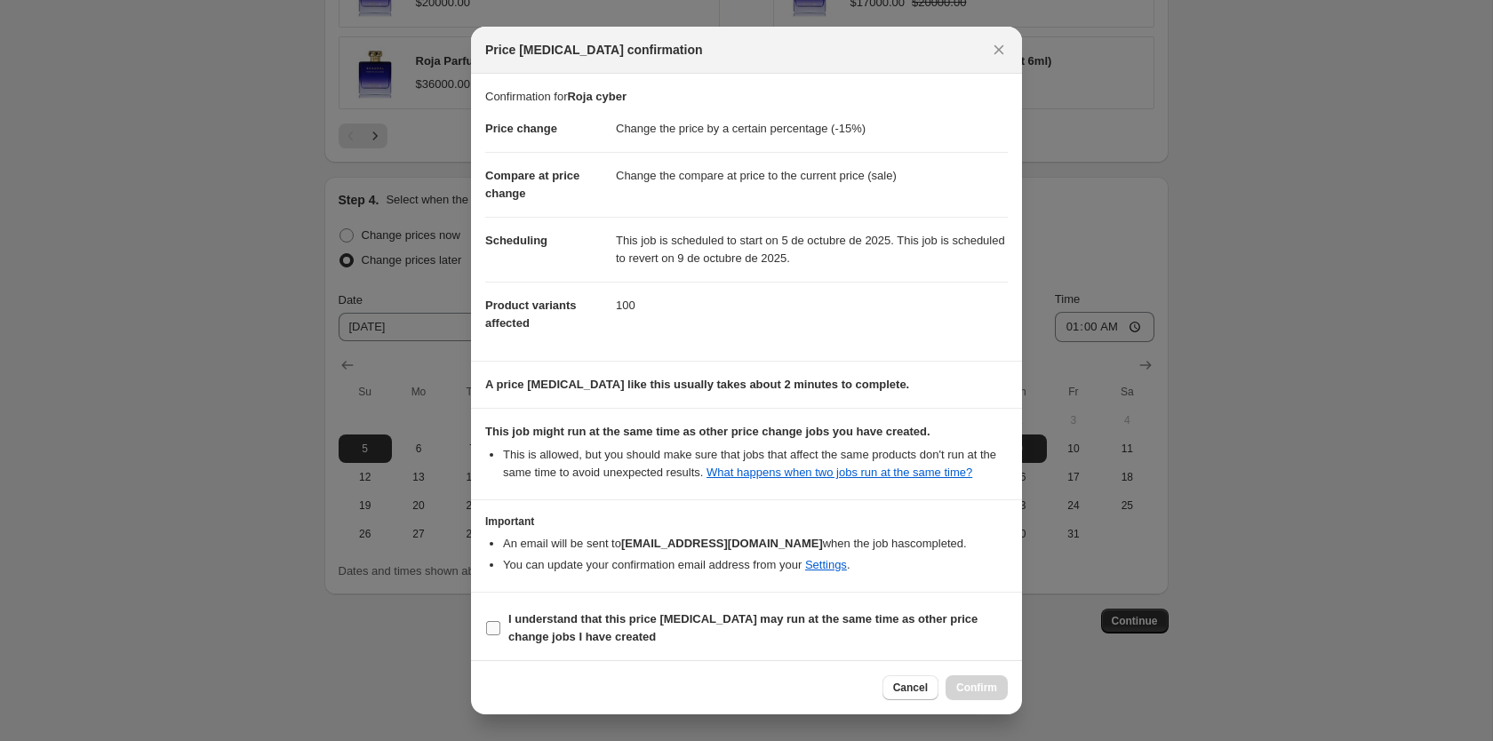
click at [514, 625] on b "I understand that this price [MEDICAL_DATA] may run at the same time as other p…" at bounding box center [742, 628] width 469 height 31
click at [500, 625] on input "I understand that this price [MEDICAL_DATA] may run at the same time as other p…" at bounding box center [493, 628] width 14 height 14
checkbox input "true"
click at [1002, 682] on button "Confirm" at bounding box center [977, 688] width 62 height 25
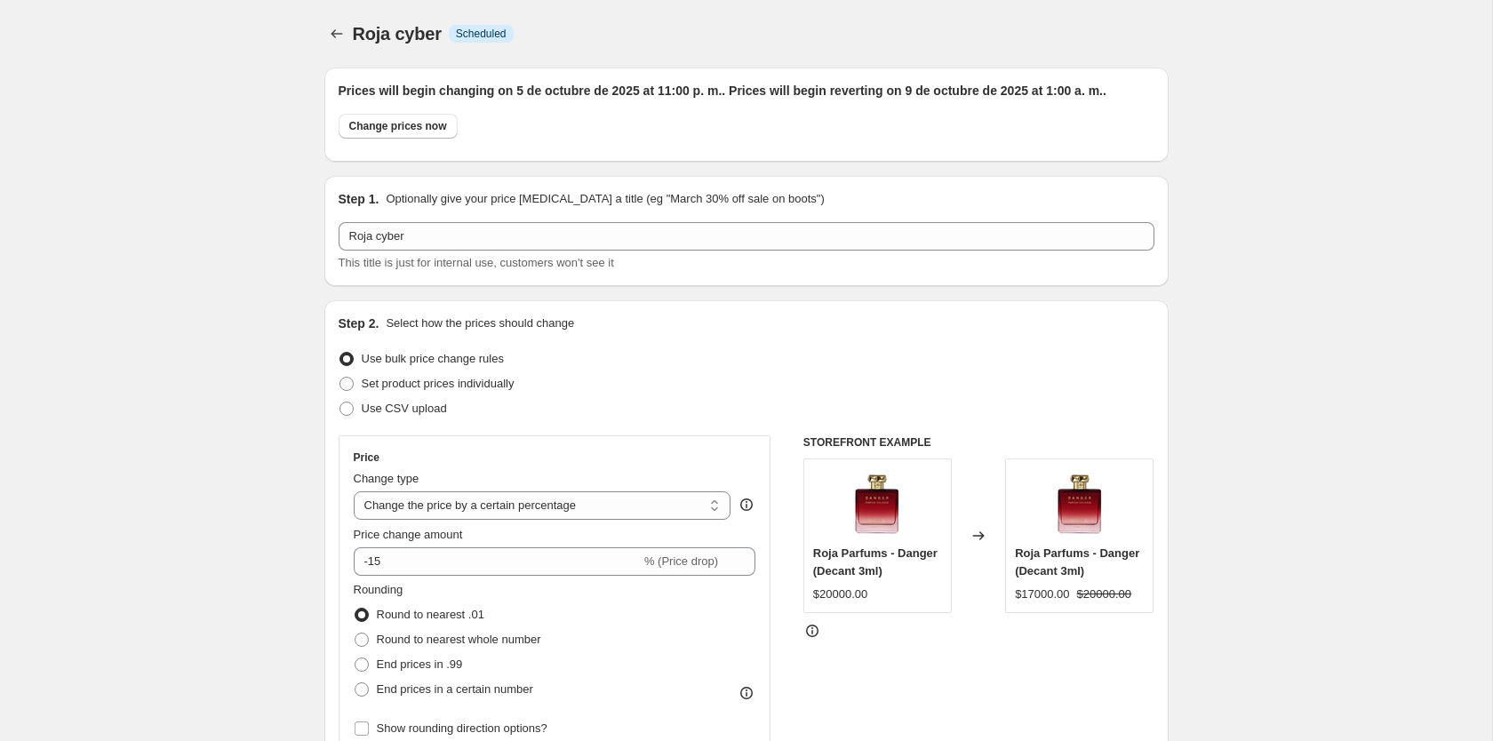
scroll to position [1578, 0]
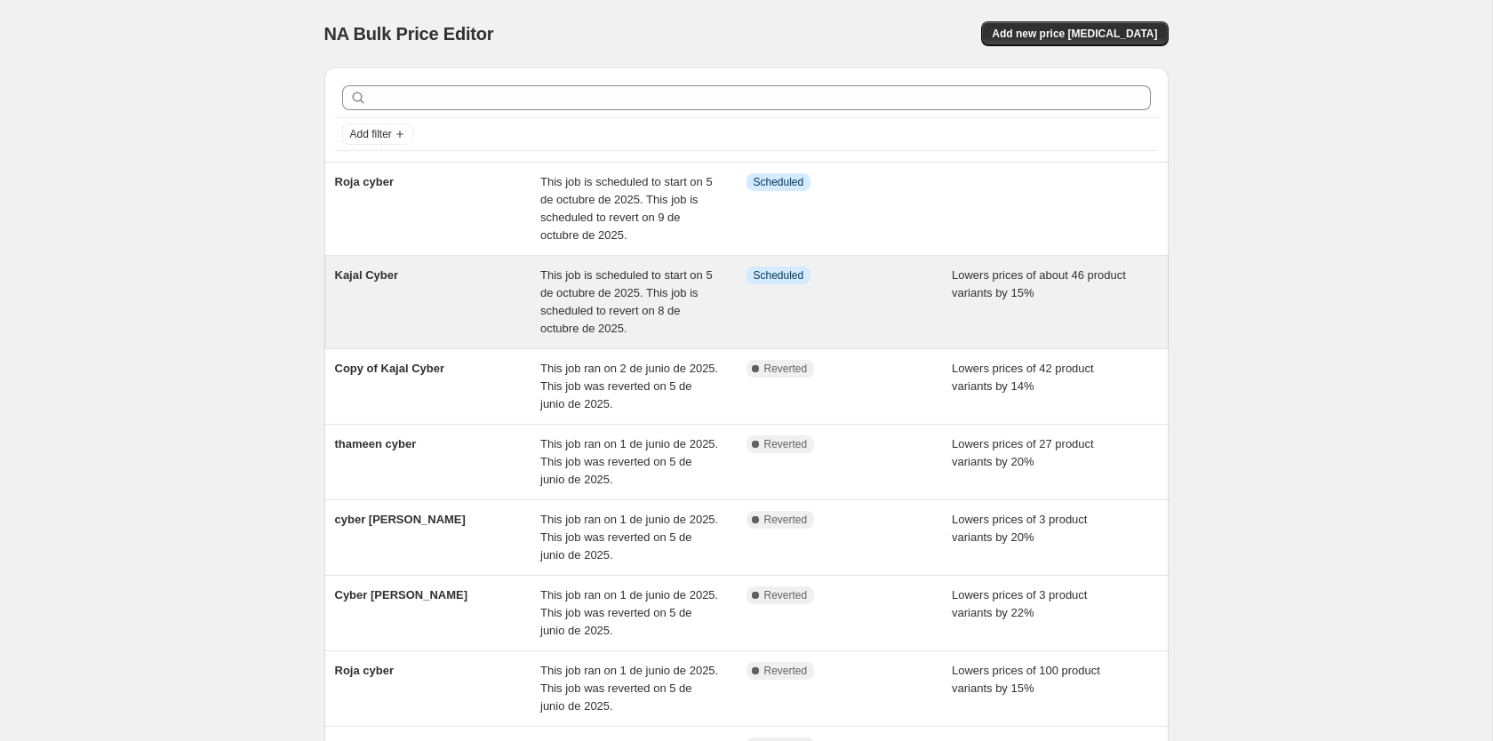
click at [658, 320] on div "This job is scheduled to start on 5 de octubre de 2025. This job is scheduled t…" at bounding box center [643, 302] width 206 height 71
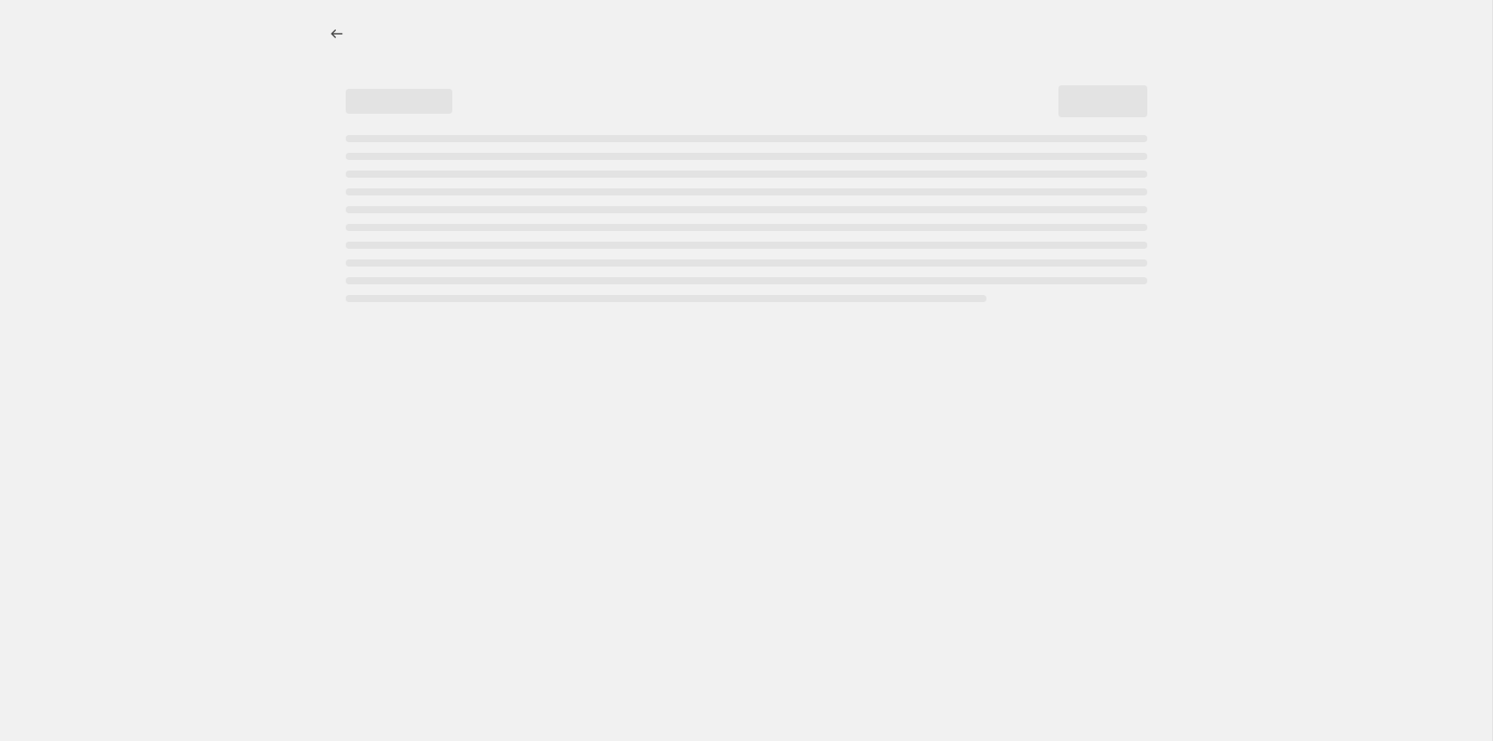
select select "percentage"
select select "collection"
select select "tag"
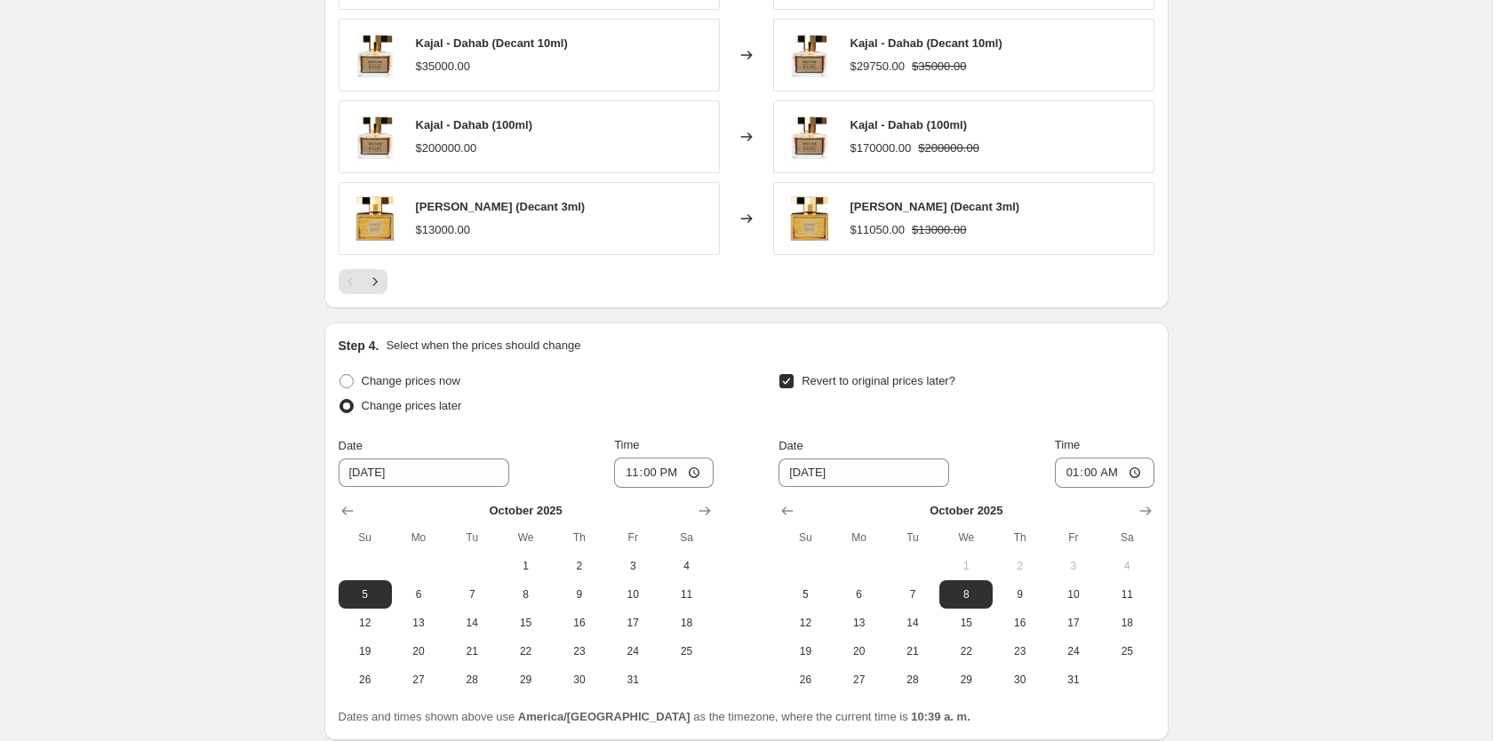
scroll to position [1686, 0]
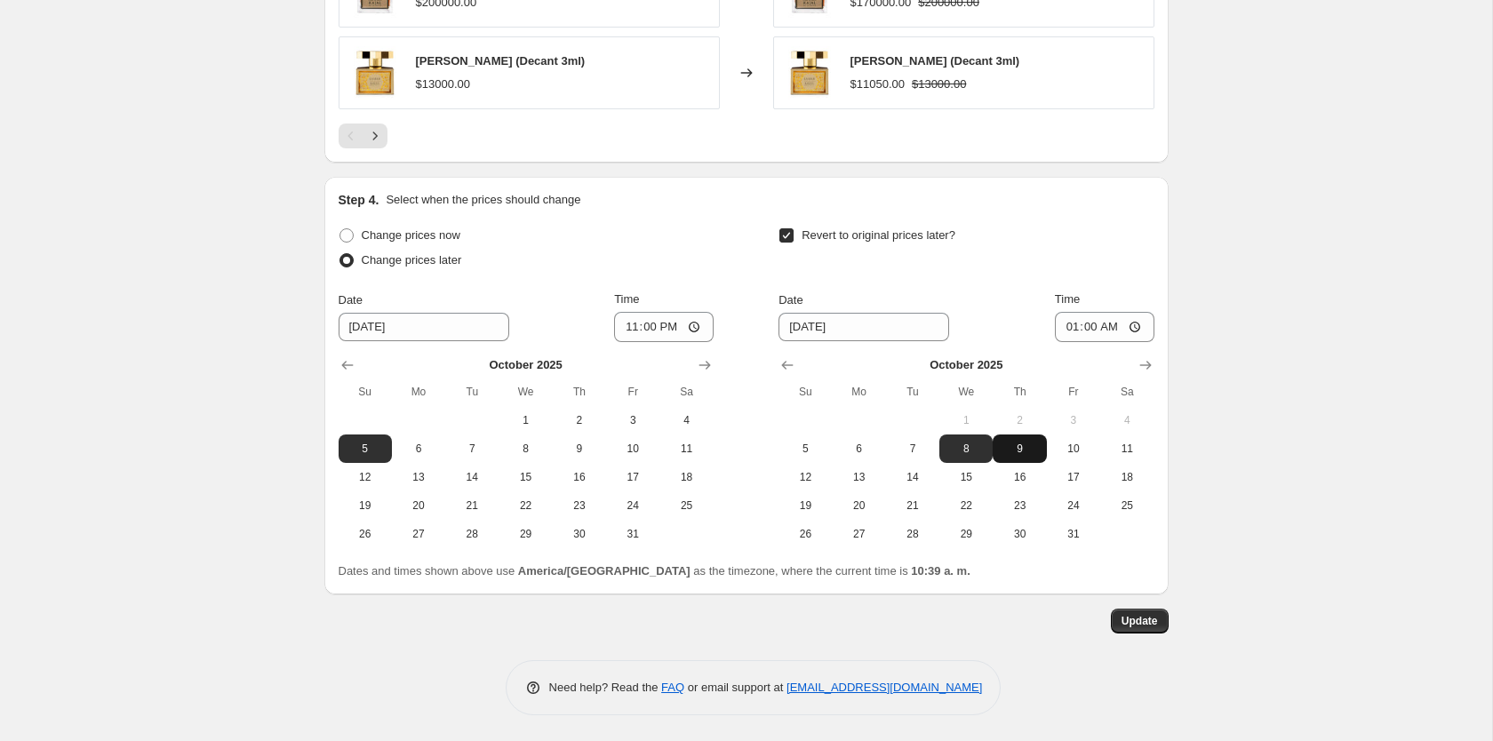
click at [1014, 456] on button "9" at bounding box center [1019, 449] width 53 height 28
type input "[DATE]"
click at [1151, 614] on span "Update" at bounding box center [1140, 621] width 36 height 14
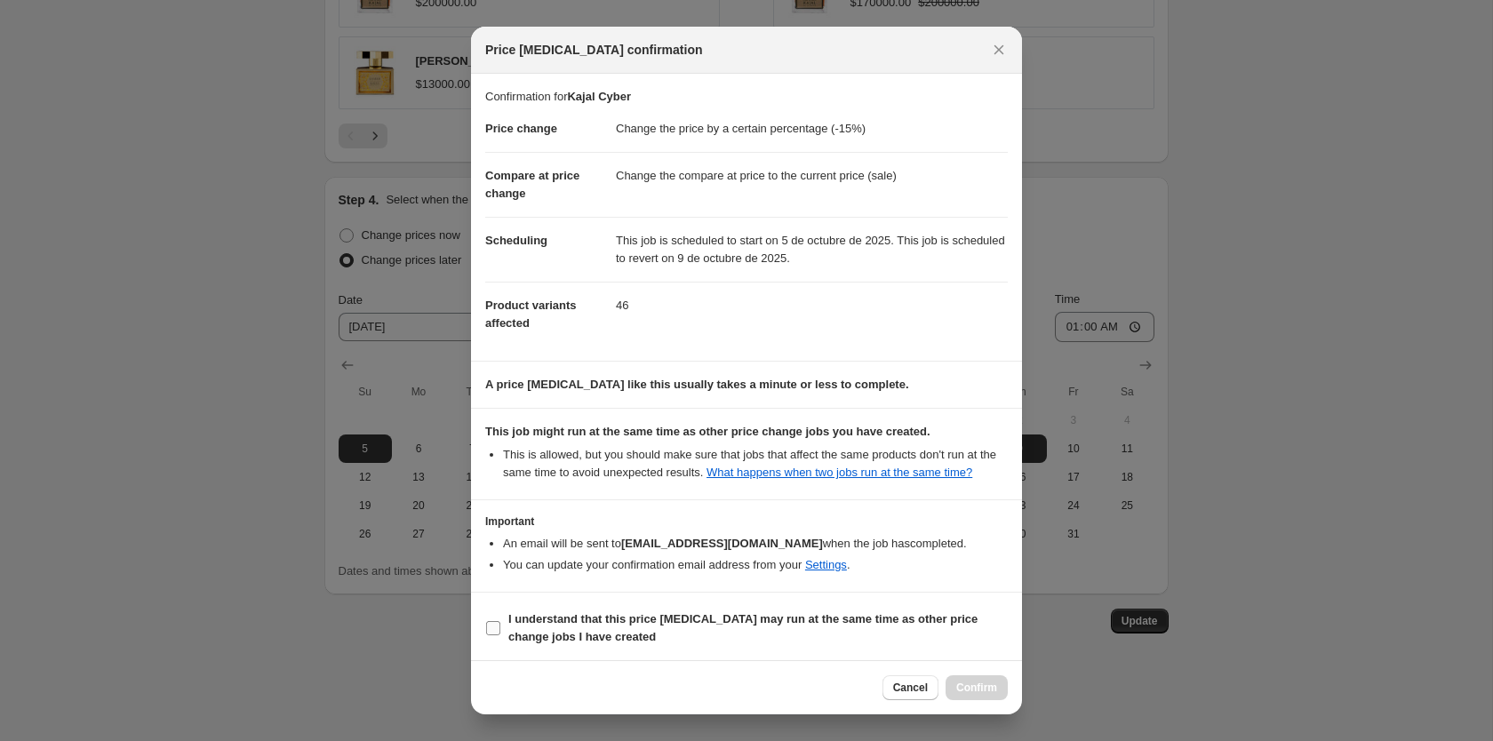
click at [509, 635] on b "I understand that this price [MEDICAL_DATA] may run at the same time as other p…" at bounding box center [742, 628] width 469 height 31
click at [500, 635] on input "I understand that this price [MEDICAL_DATA] may run at the same time as other p…" at bounding box center [493, 628] width 14 height 14
checkbox input "true"
click at [973, 693] on span "Confirm" at bounding box center [977, 688] width 41 height 14
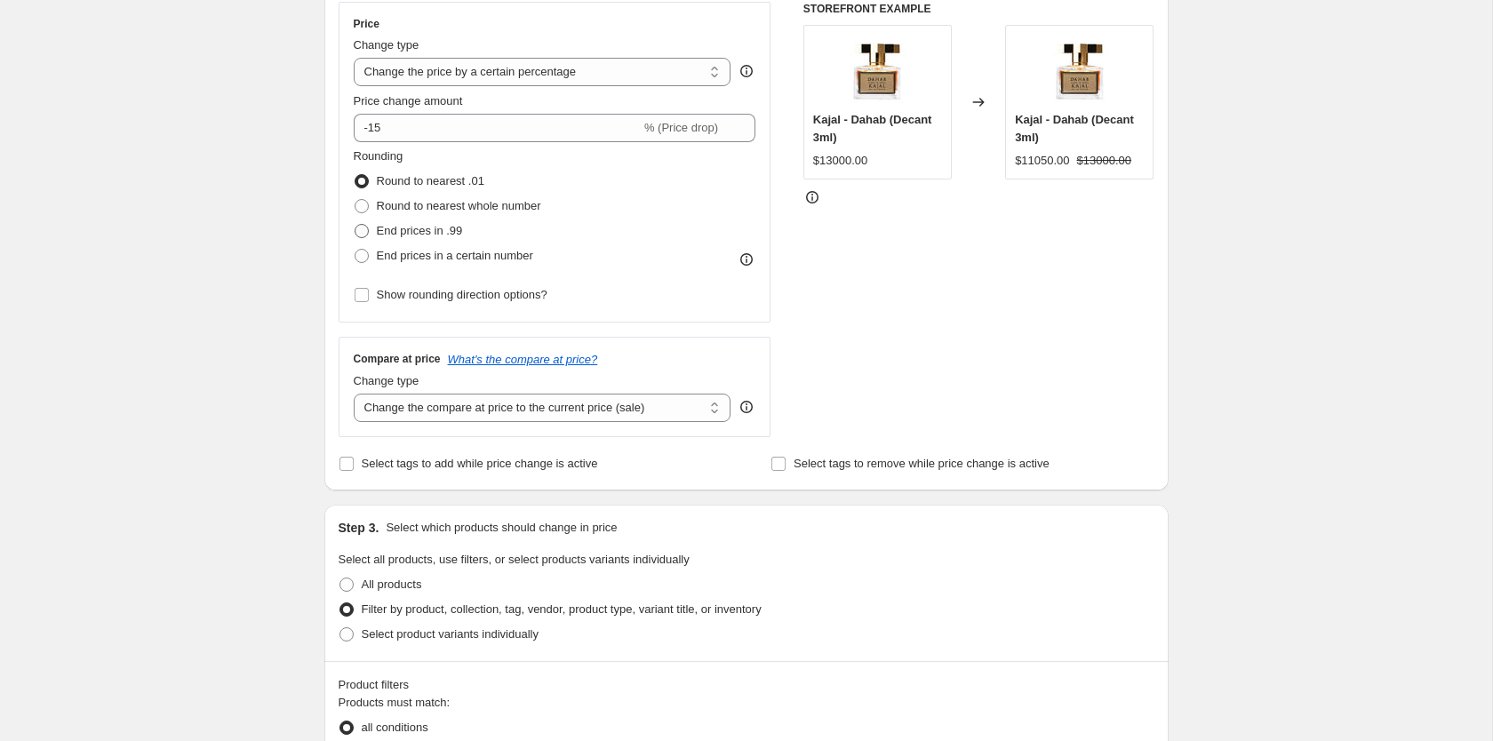
scroll to position [0, 0]
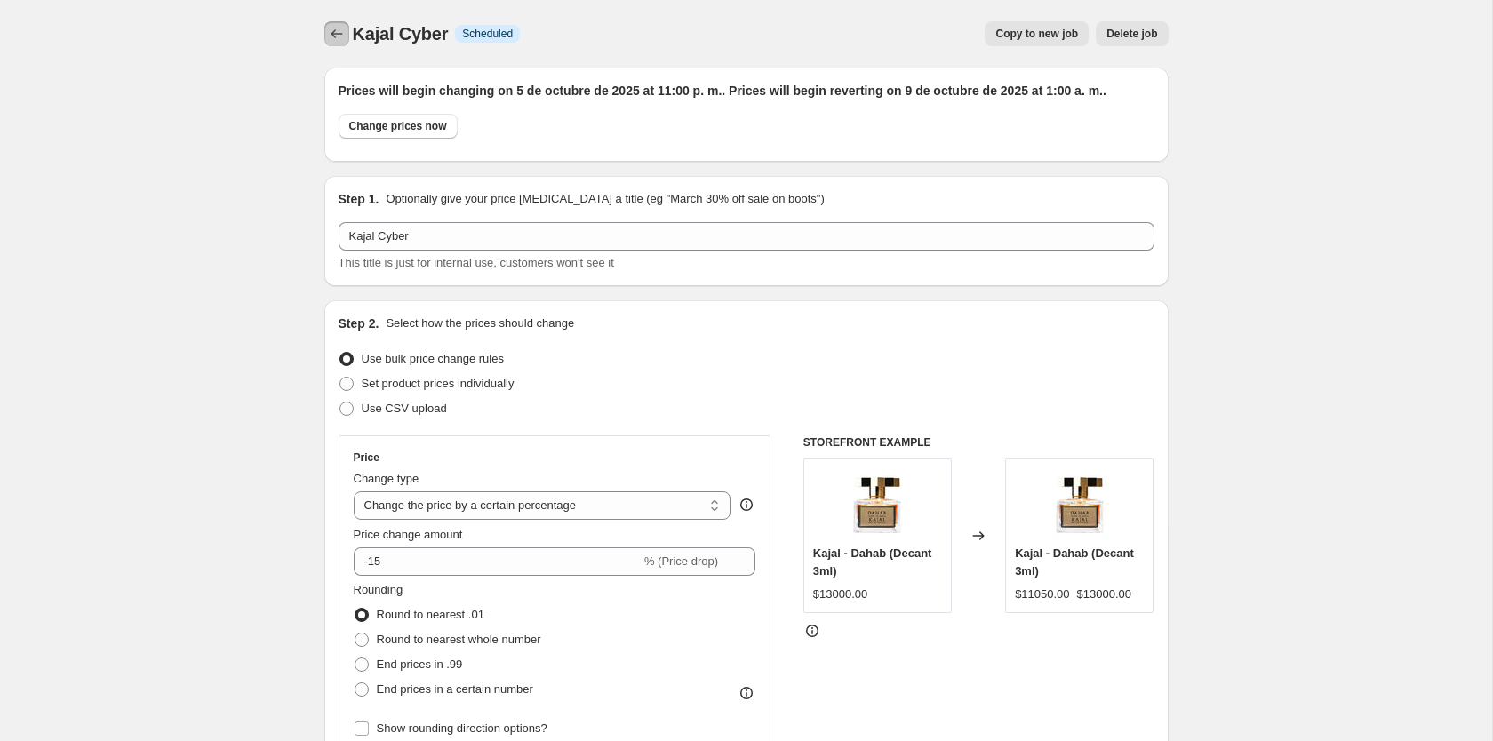
click at [340, 33] on icon "Price change jobs" at bounding box center [337, 34] width 18 height 18
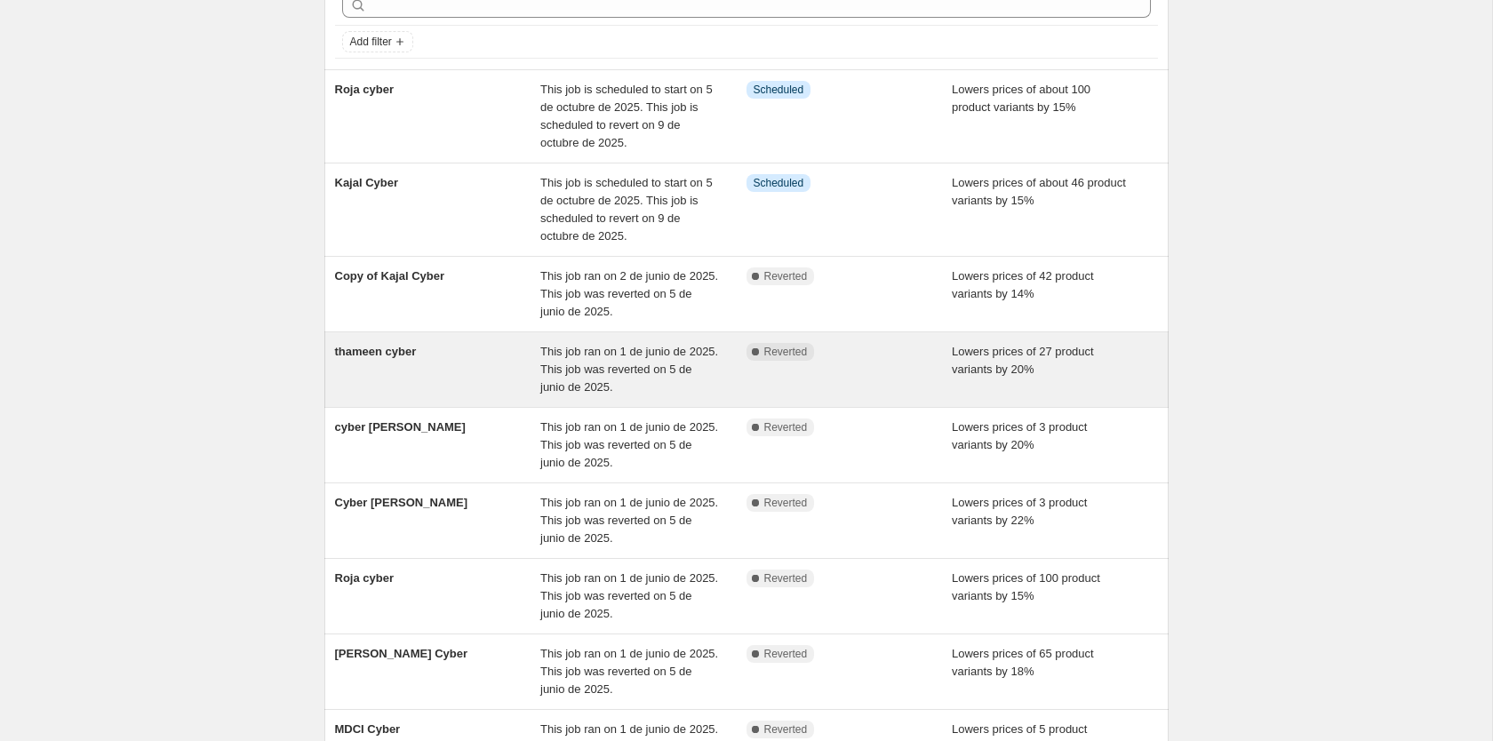
scroll to position [91, 0]
drag, startPoint x: 438, startPoint y: 383, endPoint x: 428, endPoint y: 384, distance: 9.8
click at [428, 384] on div "thameen cyber" at bounding box center [438, 371] width 206 height 53
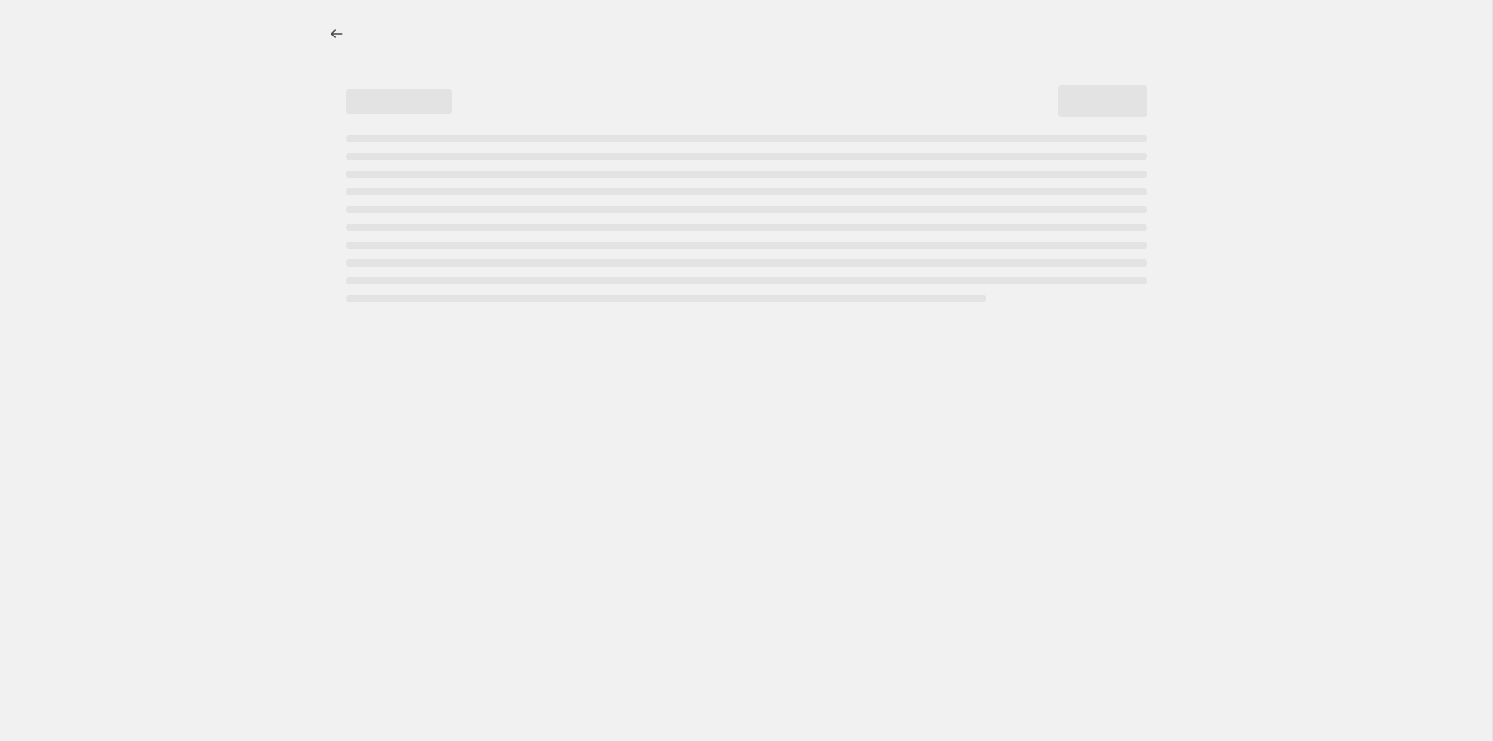
select select "percentage"
select select "collection"
select select "tag"
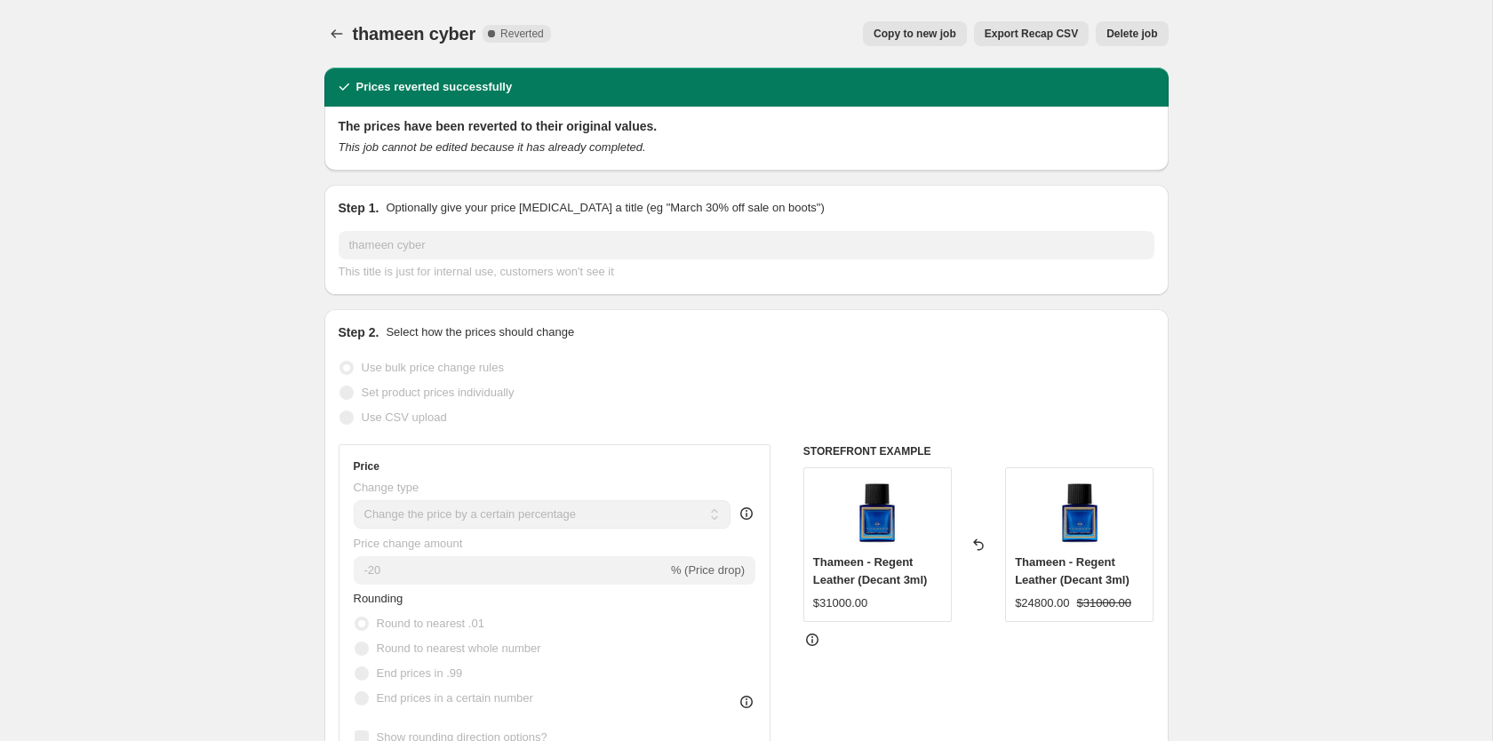
click at [937, 21] on button "Copy to new job" at bounding box center [915, 33] width 104 height 25
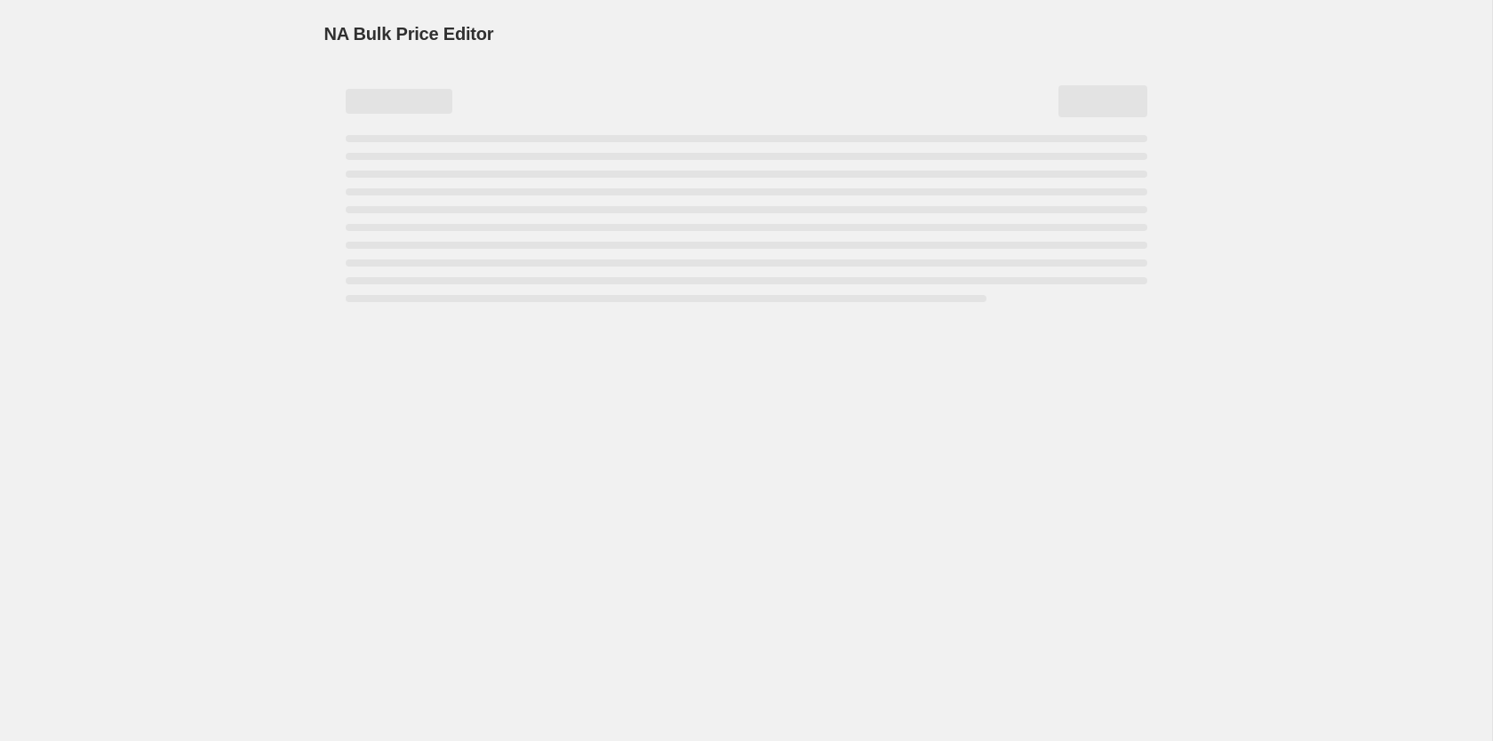
select select "percentage"
select select "collection"
select select "tag"
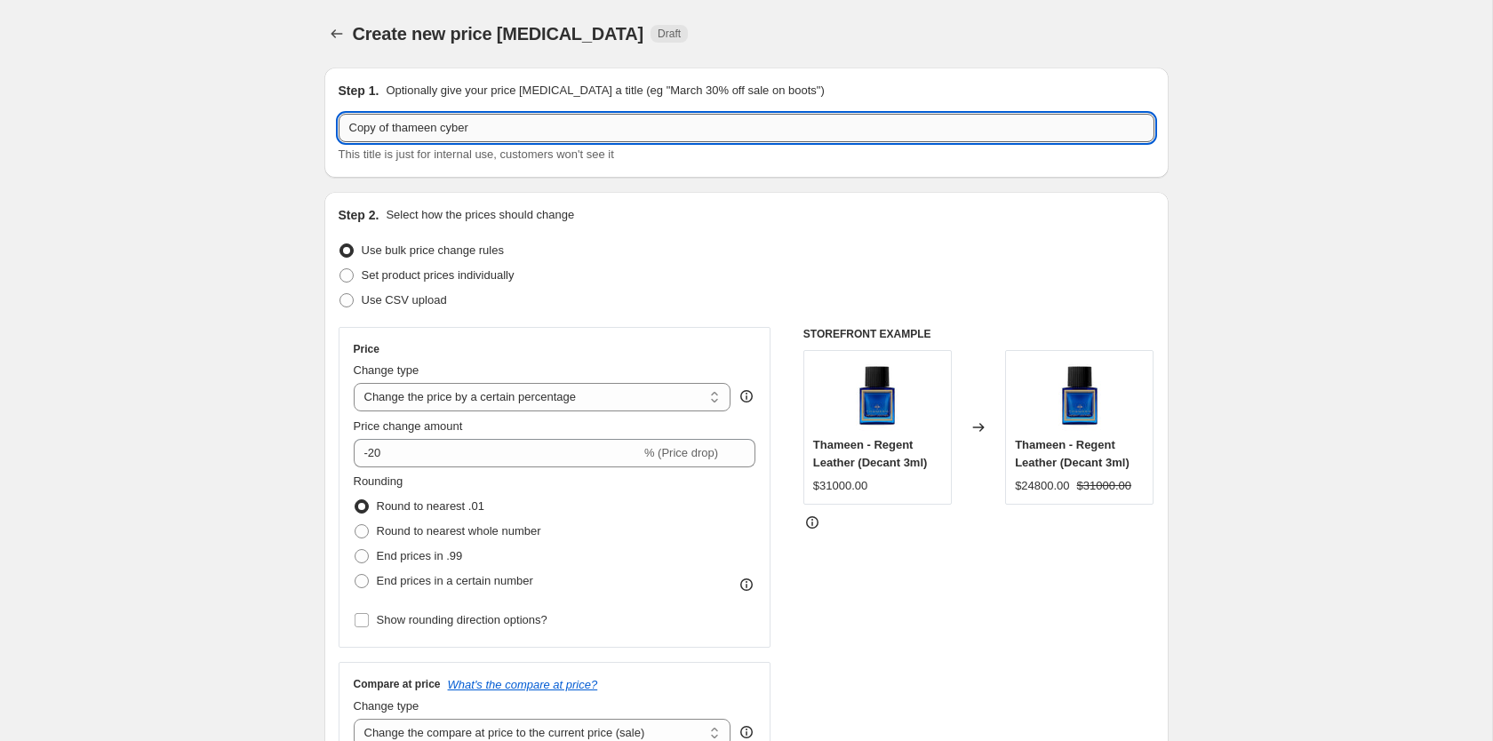
drag, startPoint x: 392, startPoint y: 127, endPoint x: 229, endPoint y: 106, distance: 164.1
click at [339, 114] on input "Copy of thameen cyber" at bounding box center [747, 128] width 816 height 28
type input "thameen cyber"
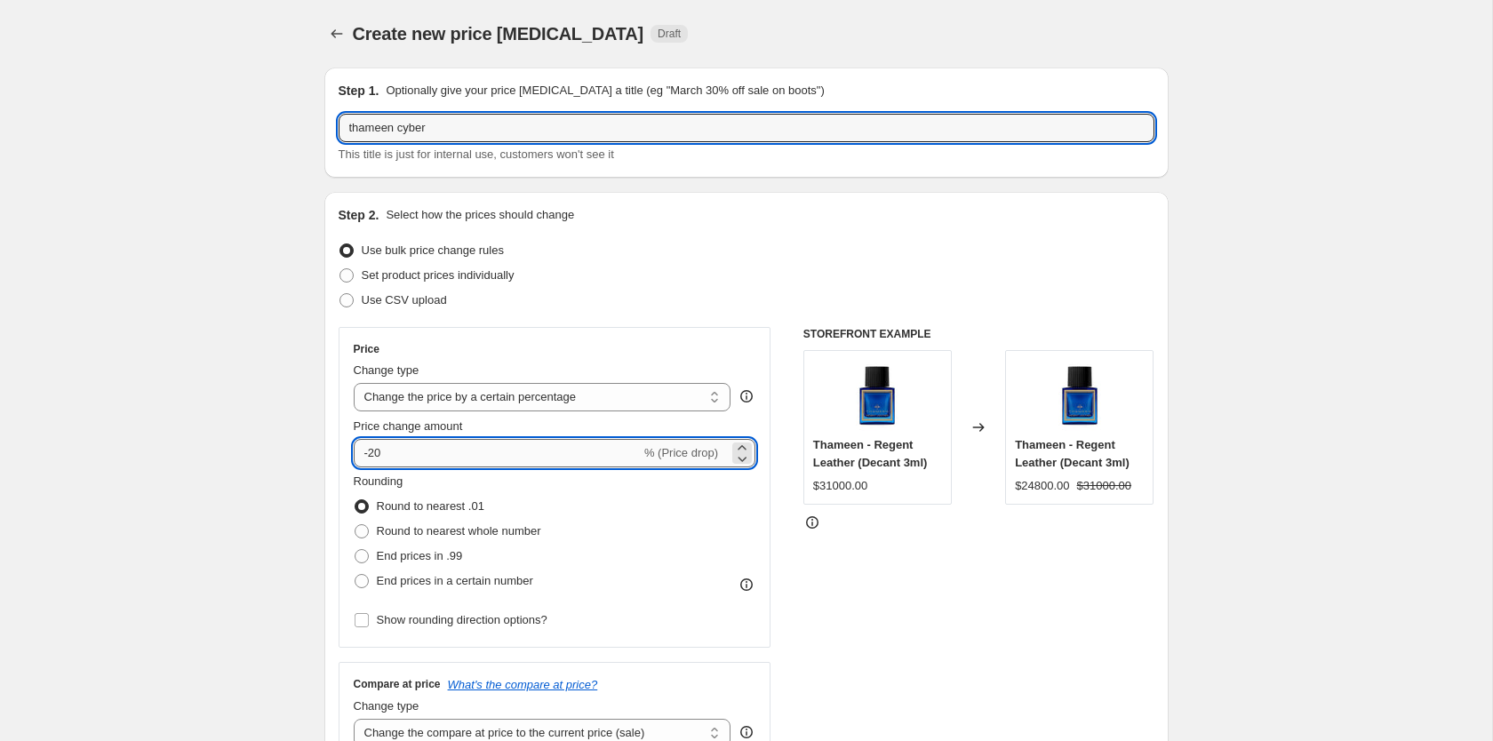
click at [393, 444] on input "-20" at bounding box center [497, 453] width 287 height 28
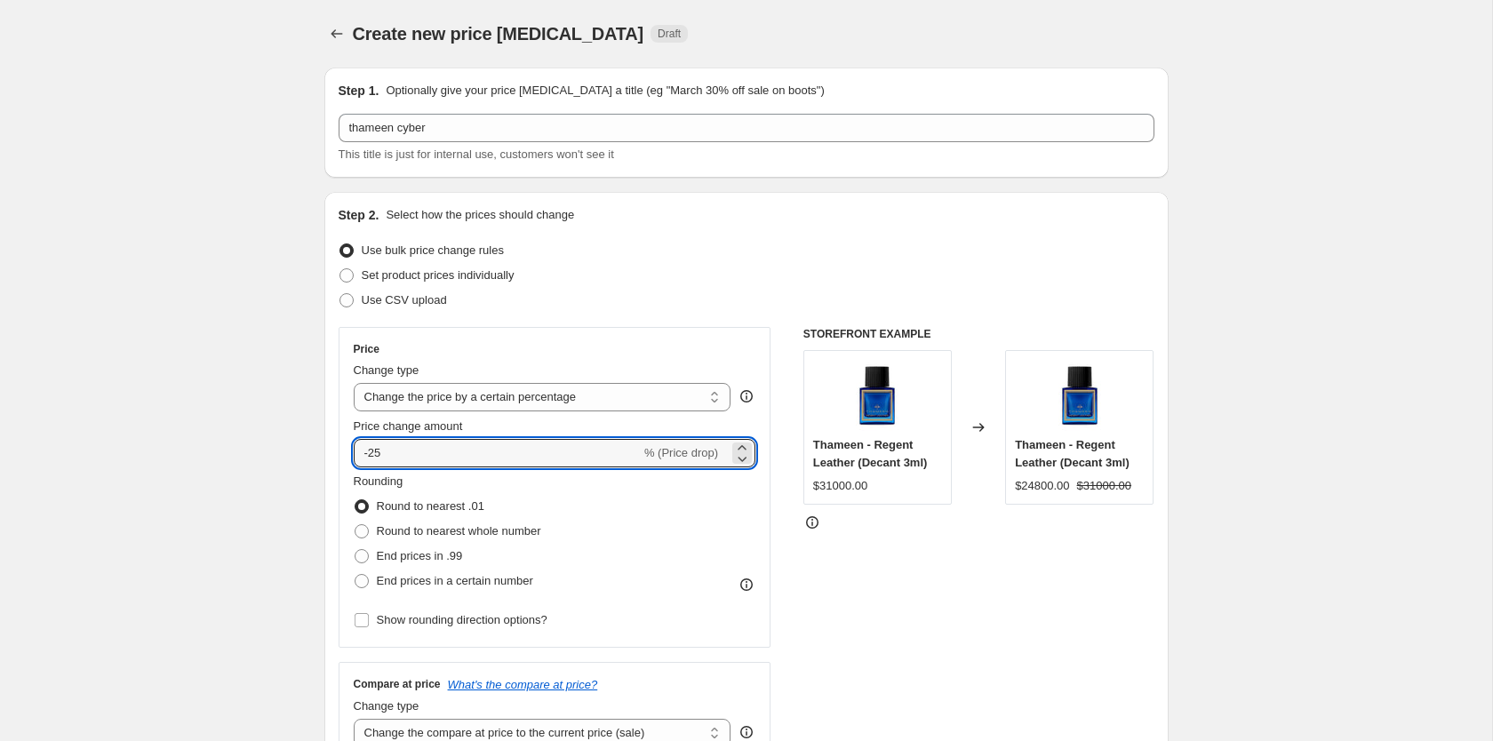
type input "-25"
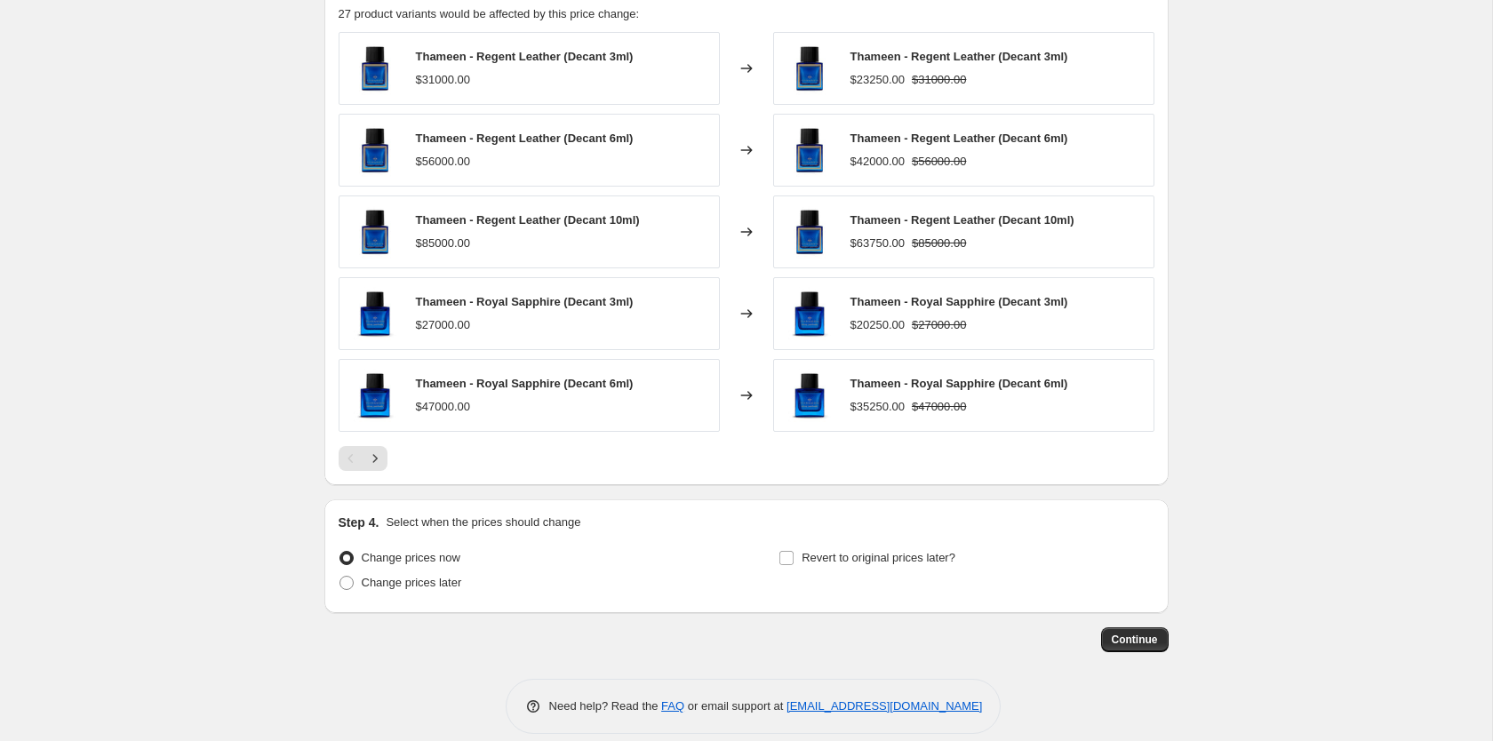
scroll to position [1276, 0]
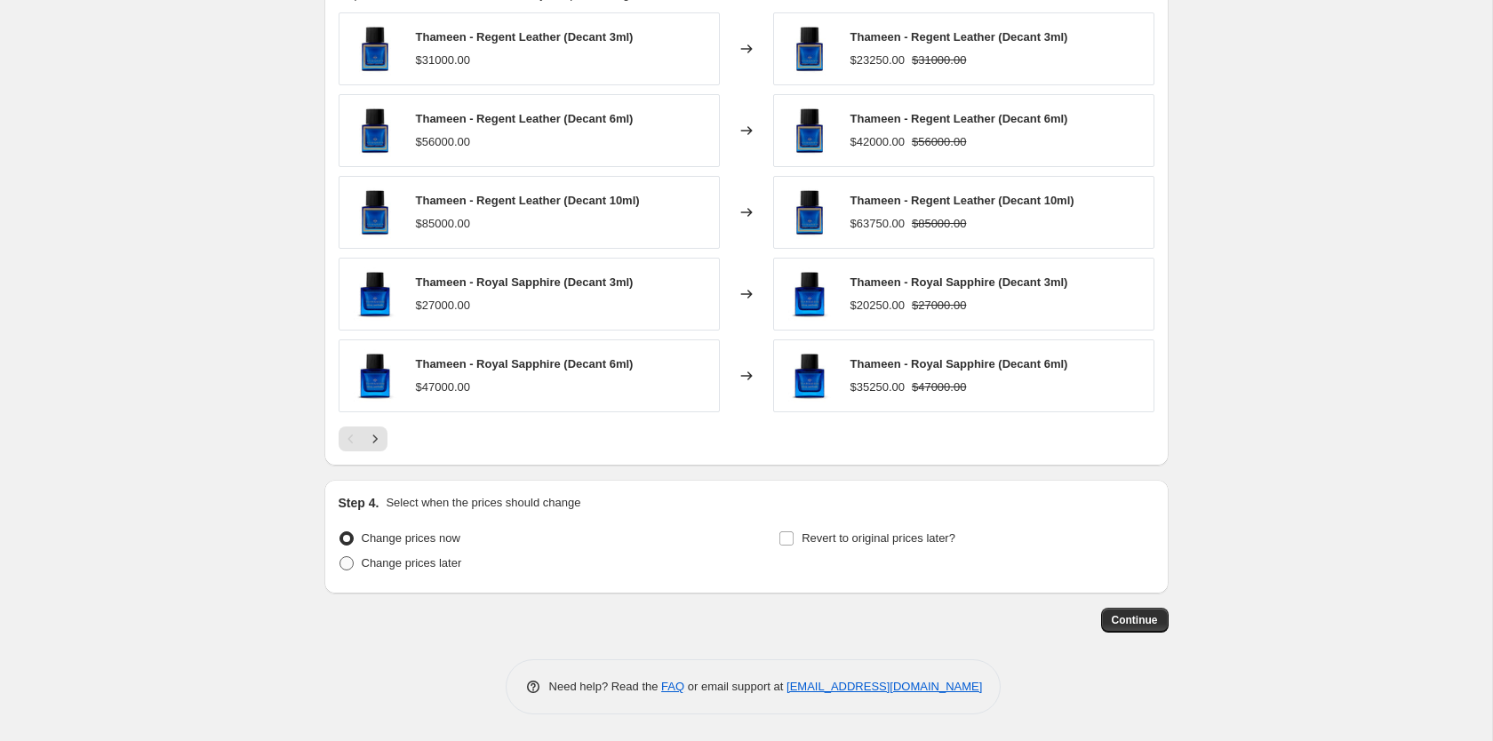
click at [340, 564] on span at bounding box center [347, 563] width 14 height 14
click at [340, 557] on input "Change prices later" at bounding box center [340, 556] width 1 height 1
radio input "true"
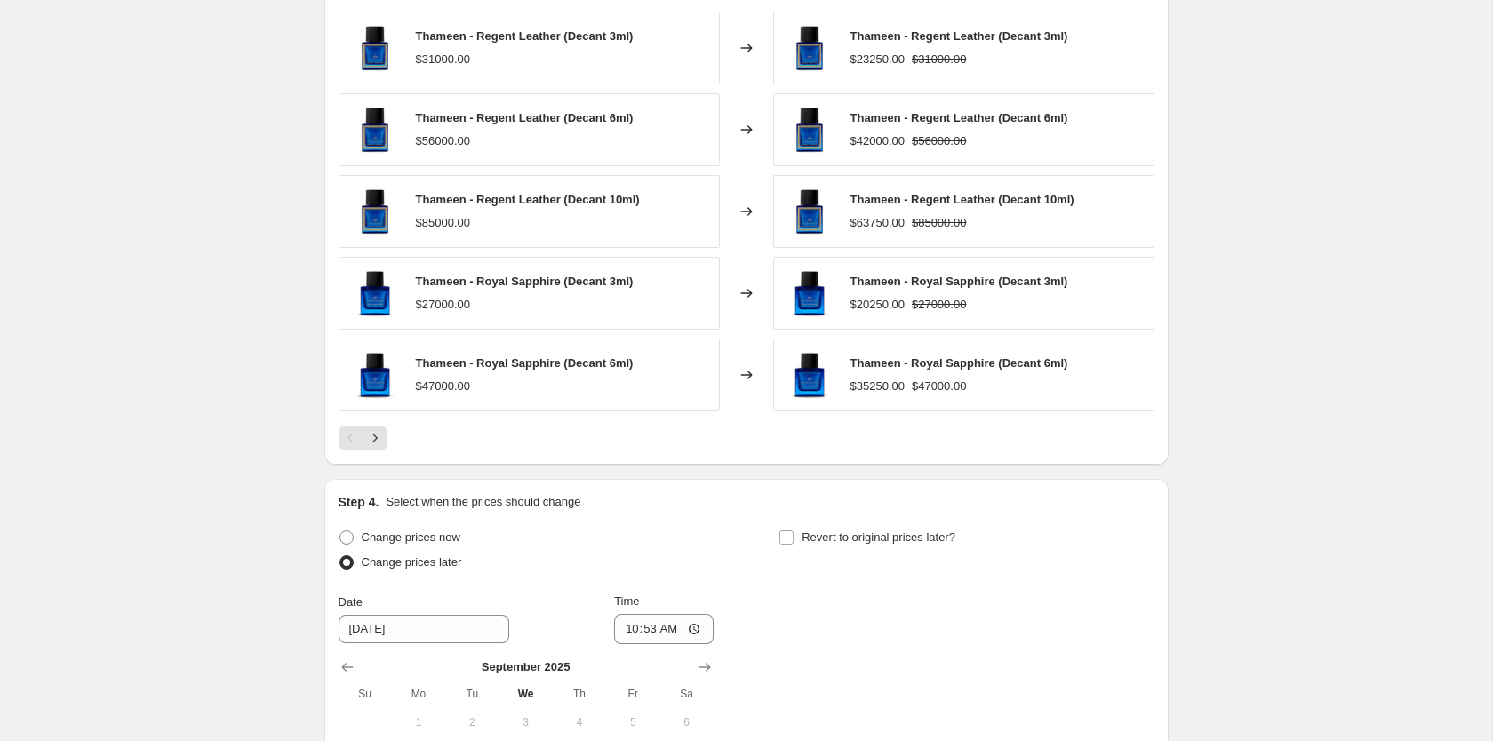
scroll to position [1578, 0]
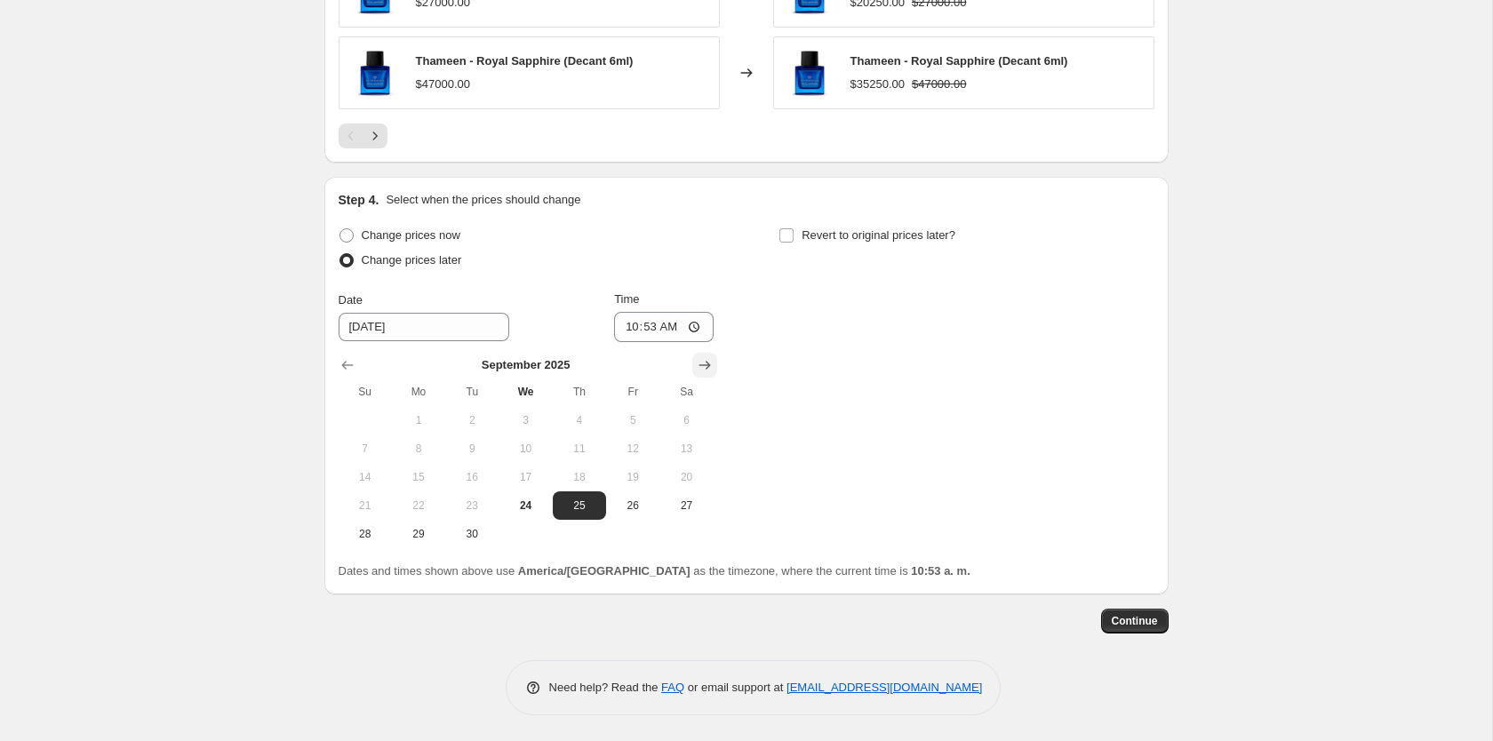
click at [709, 369] on icon "Show next month, October 2025" at bounding box center [705, 365] width 18 height 18
click at [375, 447] on span "5" at bounding box center [365, 449] width 39 height 14
type input "[DATE]"
click at [637, 331] on input "10:53" at bounding box center [664, 327] width 100 height 30
type input "23:00"
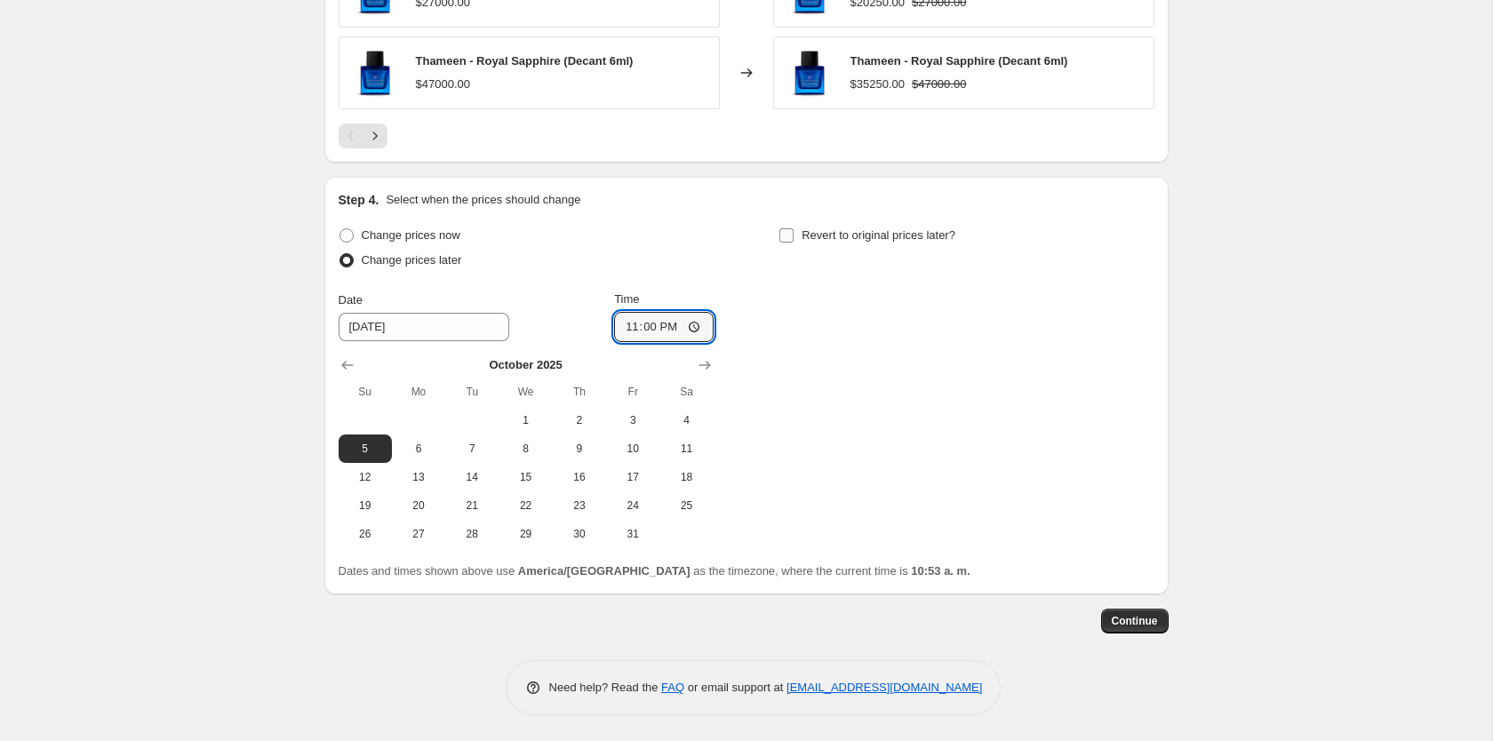
click at [793, 234] on input "Revert to original prices later?" at bounding box center [787, 235] width 14 height 14
checkbox input "true"
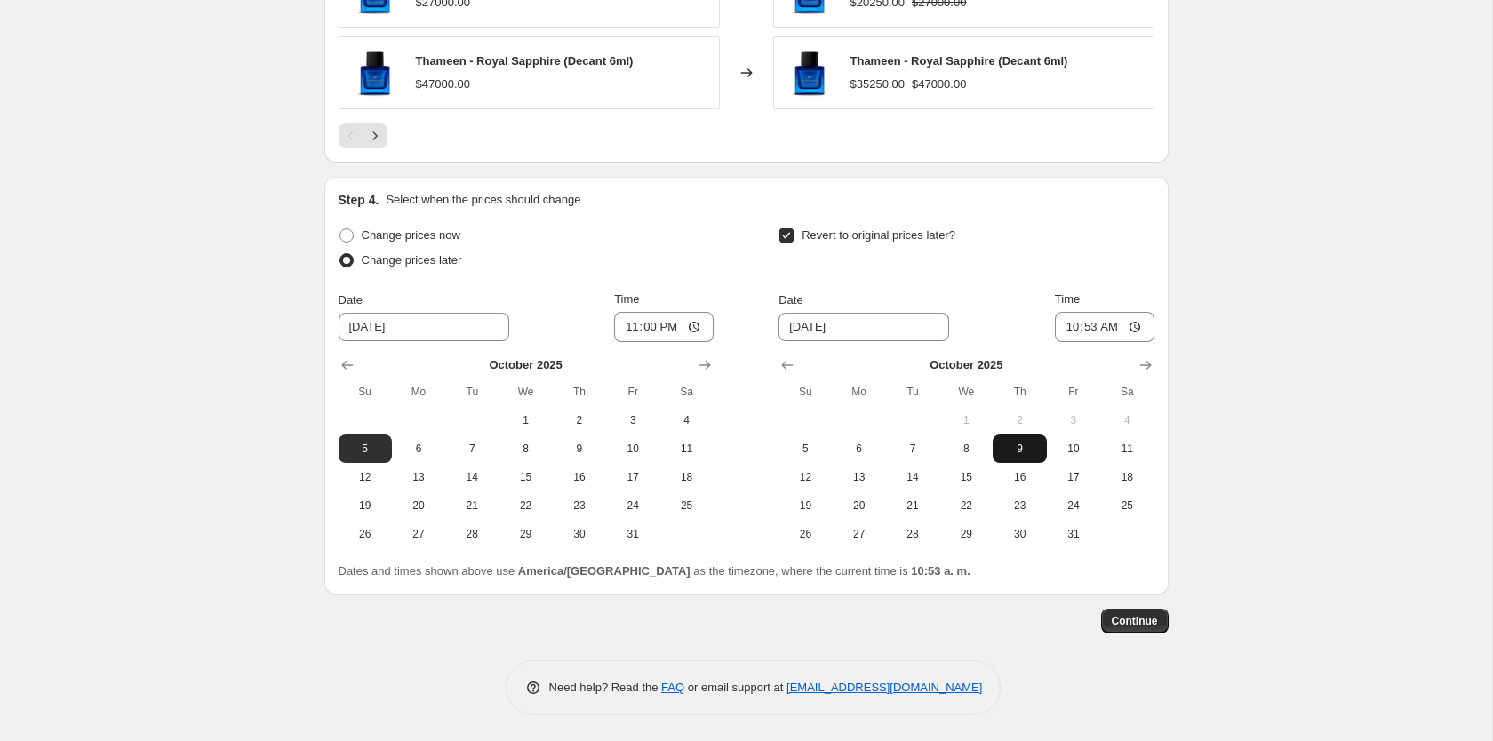
click at [1020, 456] on button "9" at bounding box center [1019, 449] width 53 height 28
type input "[DATE]"
click at [1080, 327] on input "10:53" at bounding box center [1105, 327] width 100 height 30
drag, startPoint x: 1079, startPoint y: 318, endPoint x: 1093, endPoint y: 321, distance: 14.5
click at [1087, 319] on input "01:00" at bounding box center [1105, 327] width 100 height 30
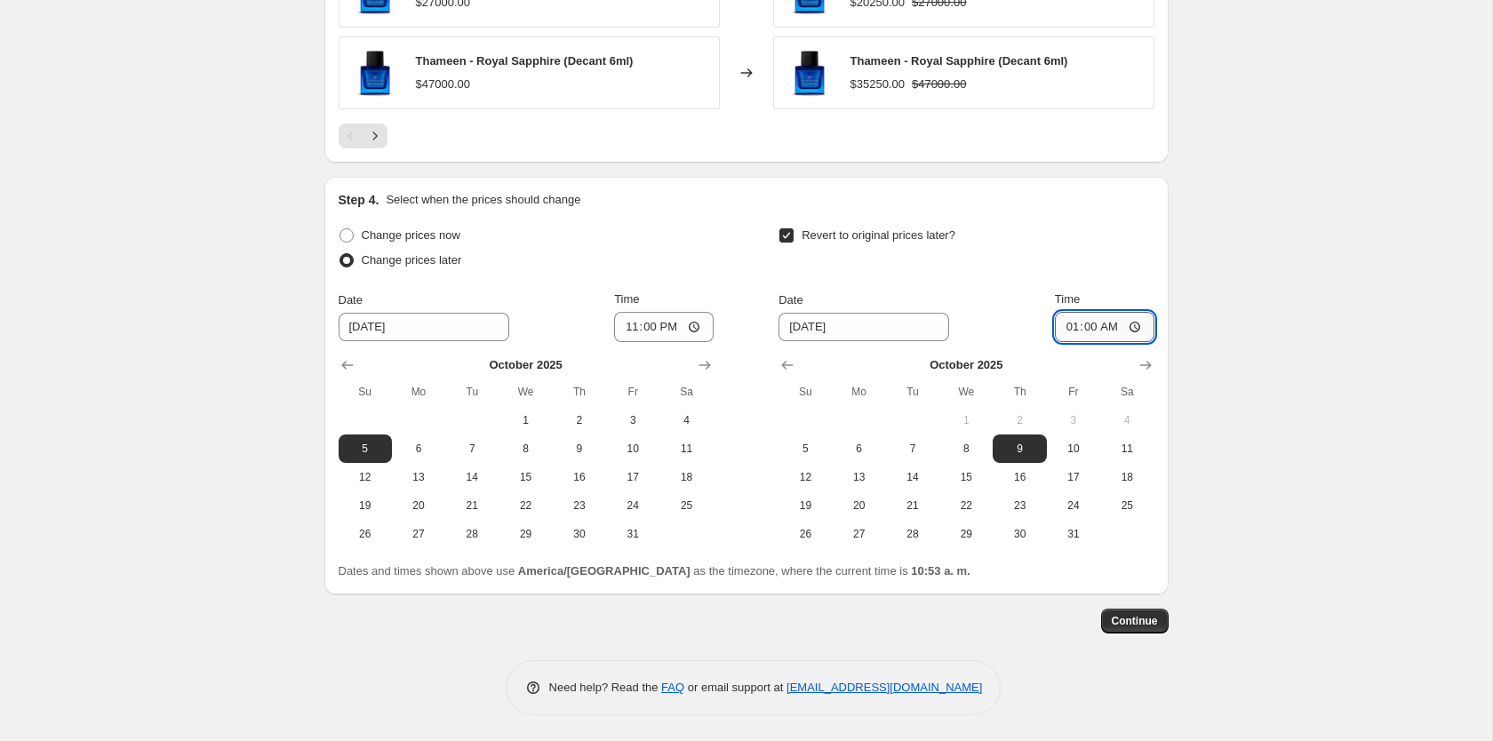
type input "08:00"
click at [1124, 624] on span "Continue" at bounding box center [1135, 621] width 46 height 14
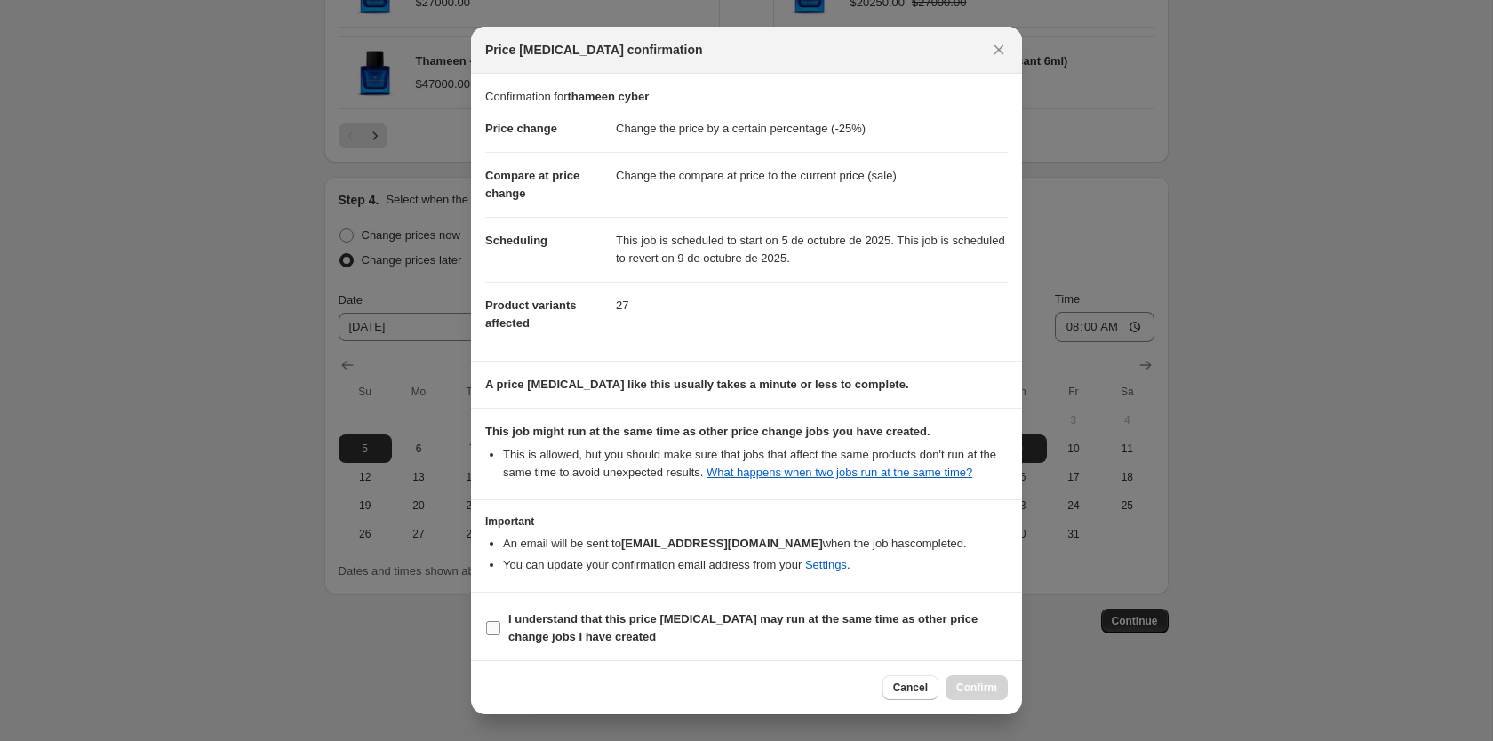
click at [492, 629] on input "I understand that this price [MEDICAL_DATA] may run at the same time as other p…" at bounding box center [493, 628] width 14 height 14
checkbox input "true"
click at [960, 691] on span "Confirm" at bounding box center [977, 688] width 41 height 14
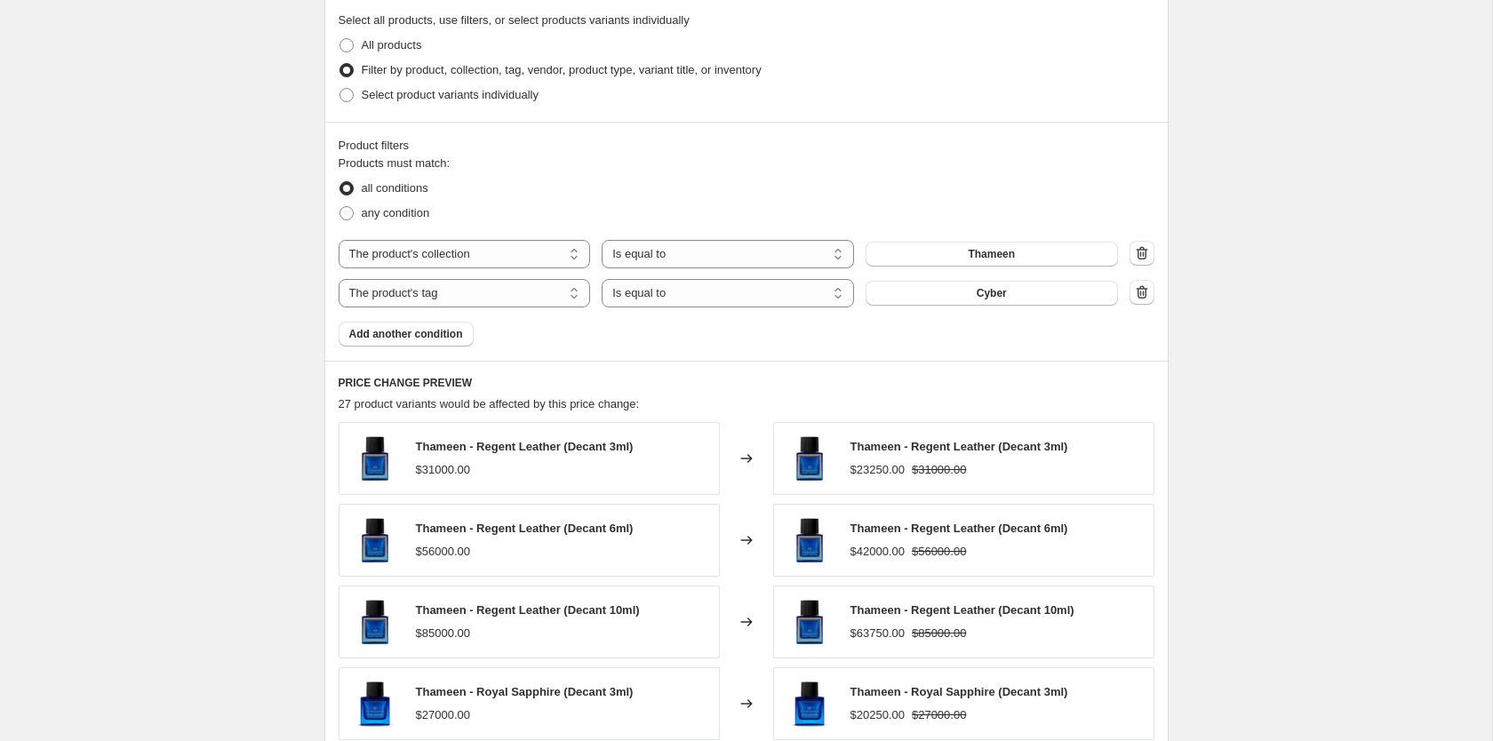
scroll to position [870, 0]
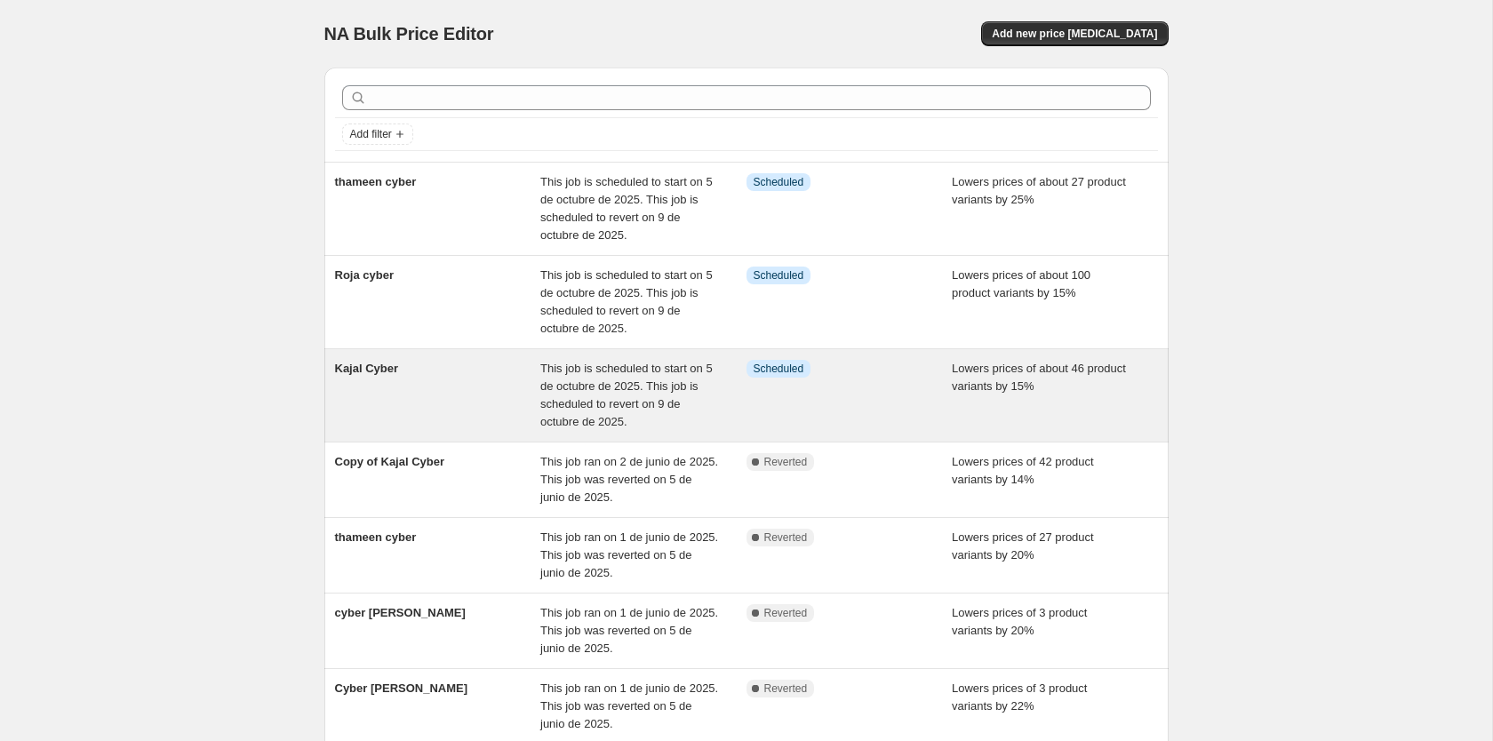
click at [701, 383] on div "This job is scheduled to start on 5 de octubre de 2025. This job is scheduled t…" at bounding box center [643, 395] width 206 height 71
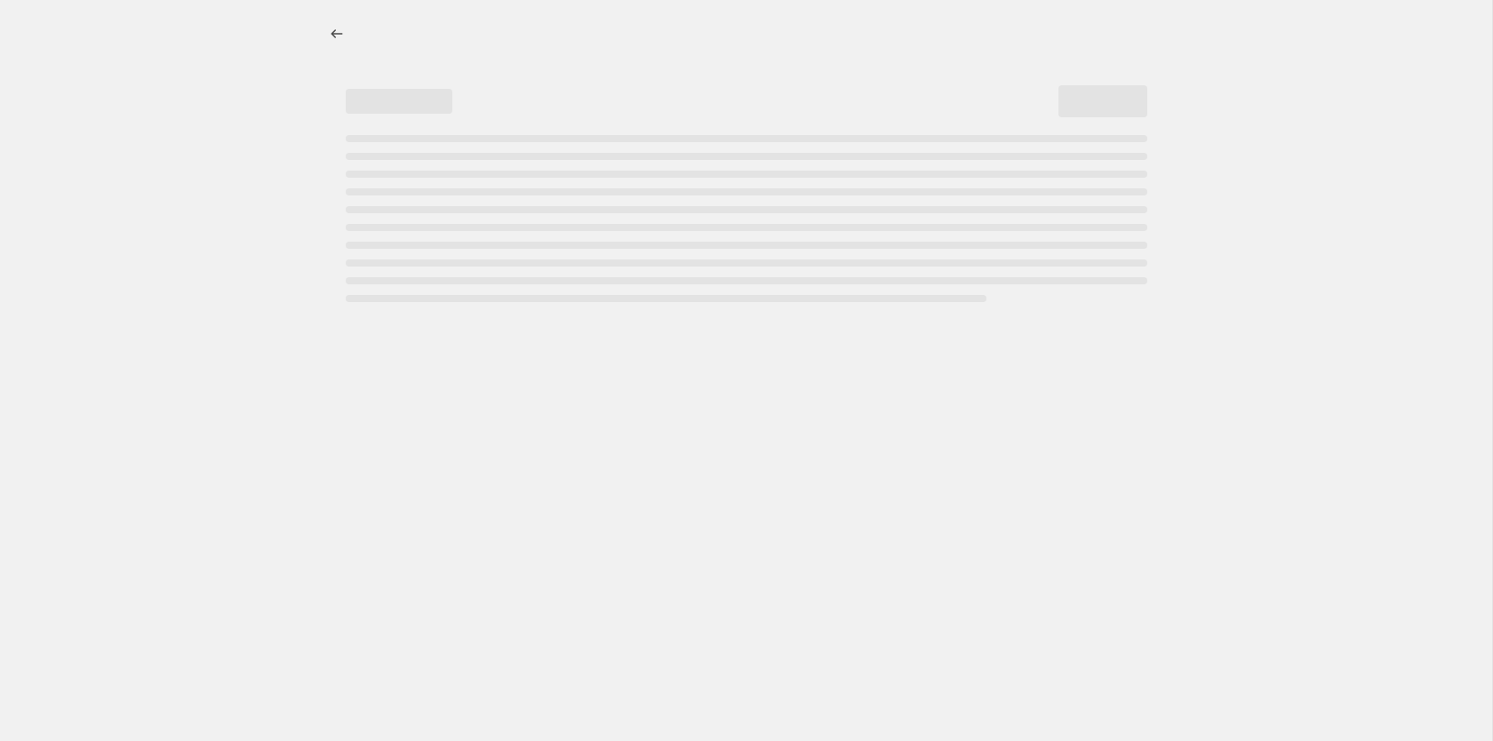
select select "percentage"
select select "collection"
select select "tag"
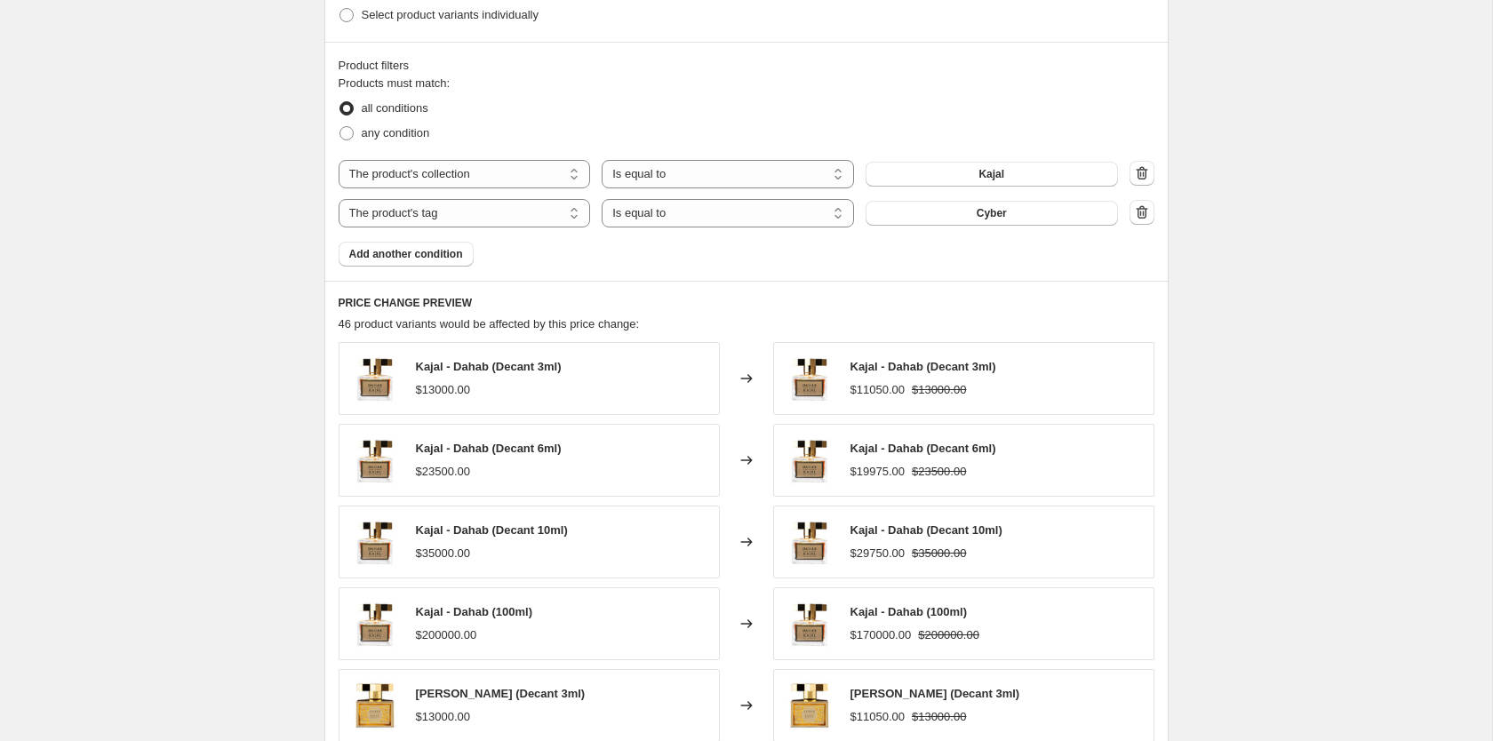
scroll to position [1053, 0]
